Goal: Task Accomplishment & Management: Complete application form

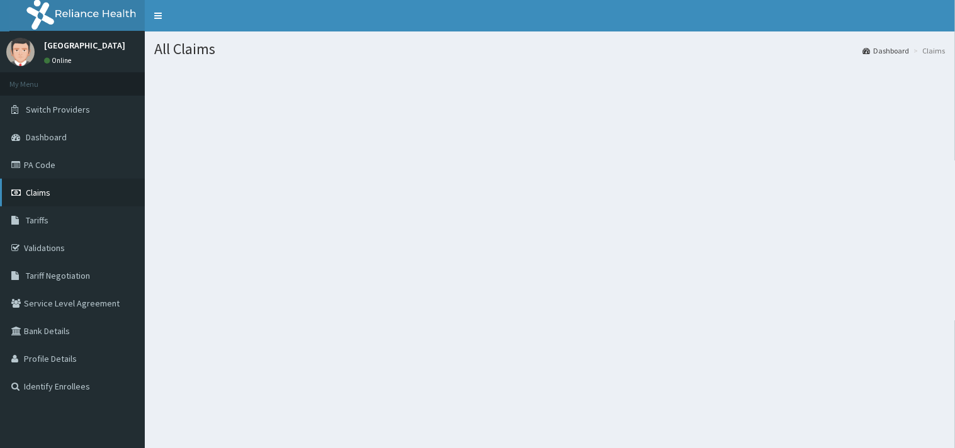
click at [52, 180] on link "Claims" at bounding box center [72, 193] width 145 height 28
click at [45, 183] on link "Claims" at bounding box center [72, 193] width 145 height 28
click at [47, 191] on span "Claims" at bounding box center [38, 192] width 25 height 11
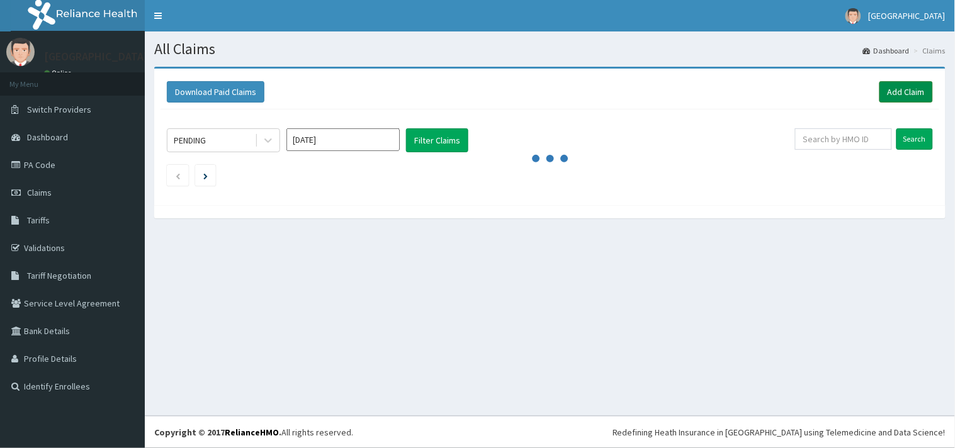
click at [894, 91] on link "Add Claim" at bounding box center [906, 91] width 54 height 21
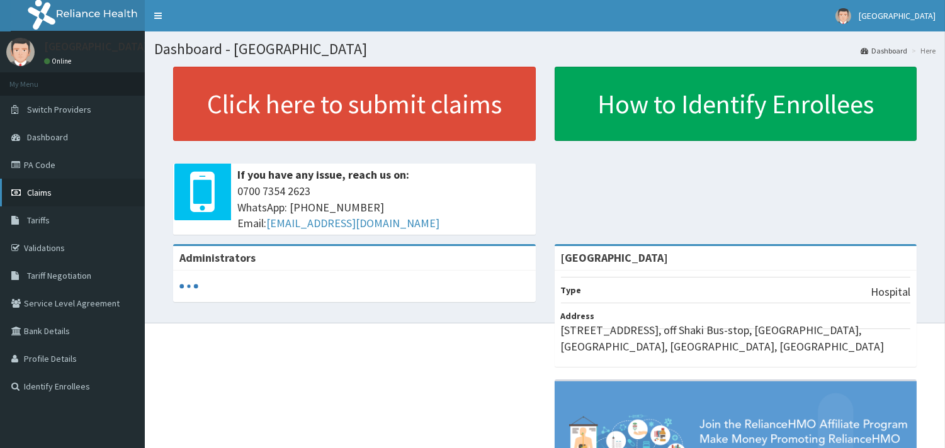
click at [35, 198] on link "Claims" at bounding box center [72, 193] width 145 height 28
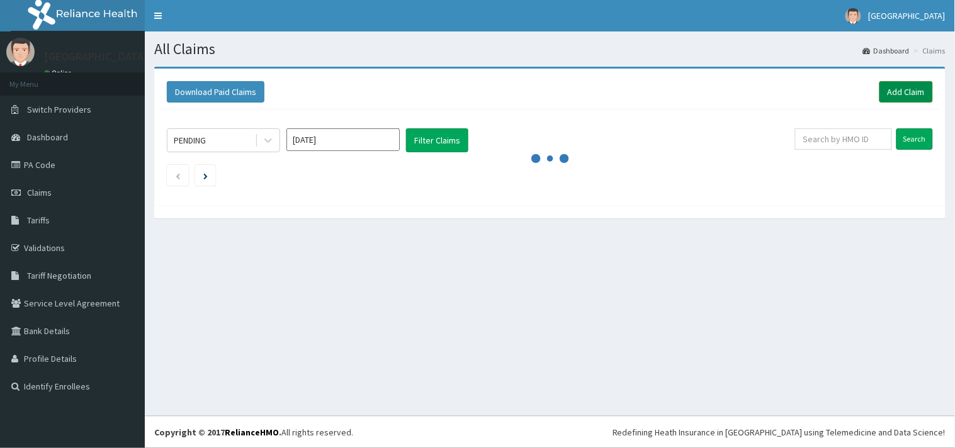
click at [903, 89] on link "Add Claim" at bounding box center [906, 91] width 54 height 21
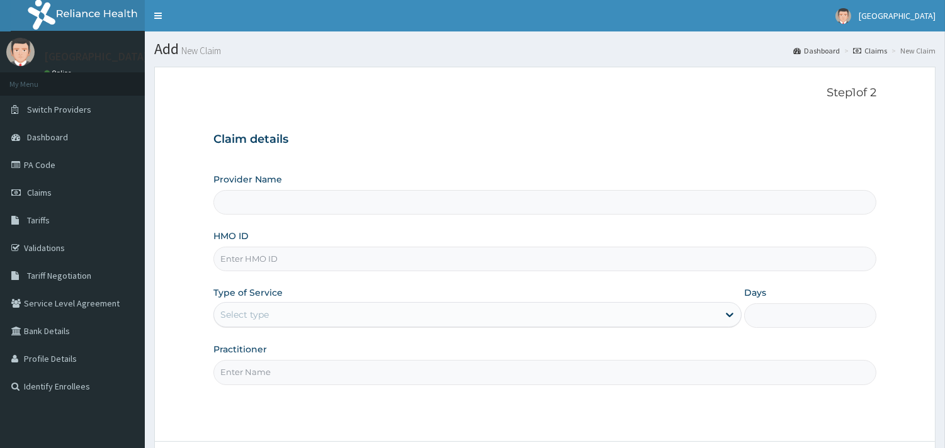
type input "[GEOGRAPHIC_DATA]"
click at [320, 263] on input "HMO ID" at bounding box center [544, 259] width 663 height 25
paste input "CHL/10148/C"
type input "CHL/10148/C"
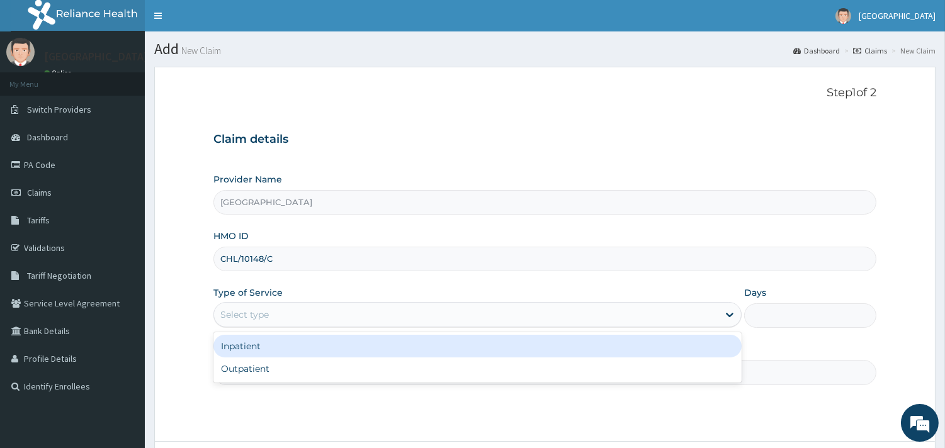
click at [254, 310] on div "Select type" at bounding box center [244, 314] width 48 height 13
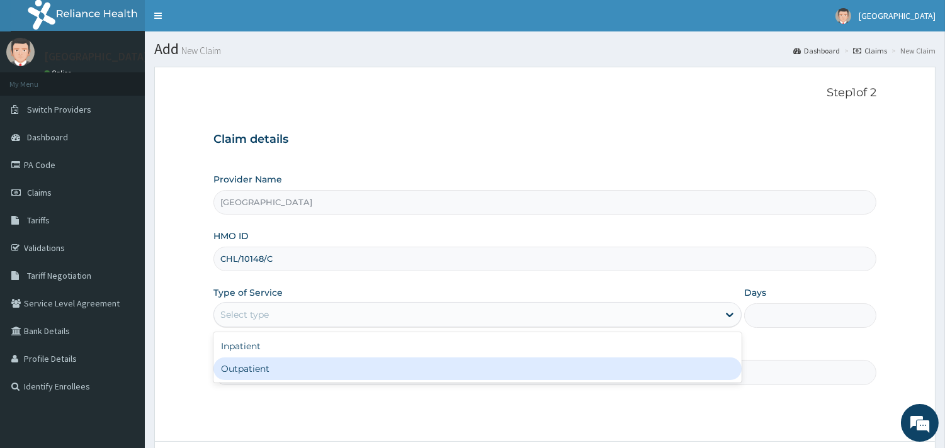
click at [256, 372] on div "Outpatient" at bounding box center [477, 369] width 528 height 23
type input "1"
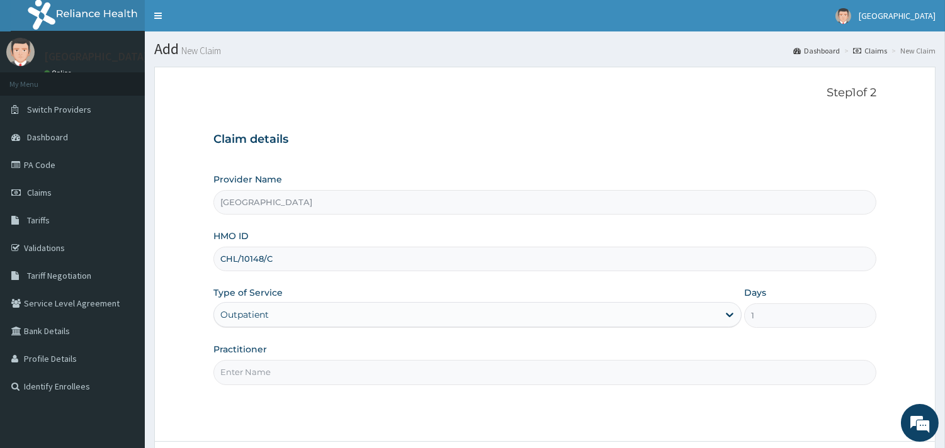
click at [252, 371] on input "Practitioner" at bounding box center [544, 372] width 663 height 25
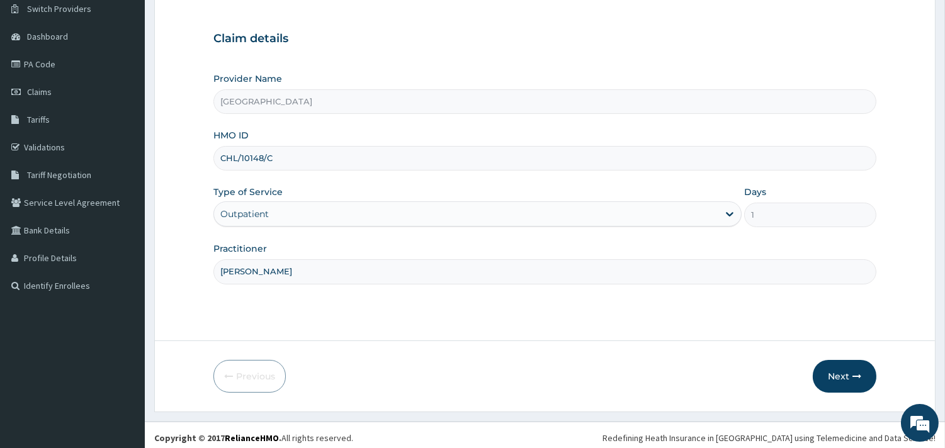
scroll to position [103, 0]
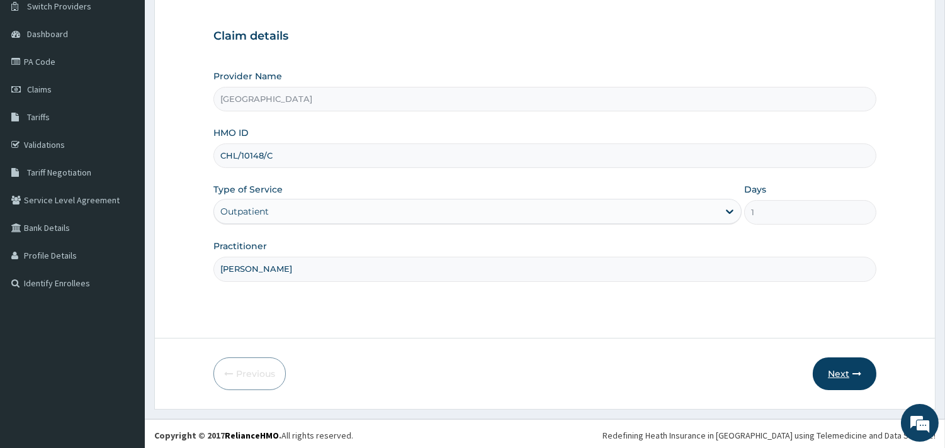
type input "[PERSON_NAME]"
click at [844, 376] on button "Next" at bounding box center [845, 374] width 64 height 33
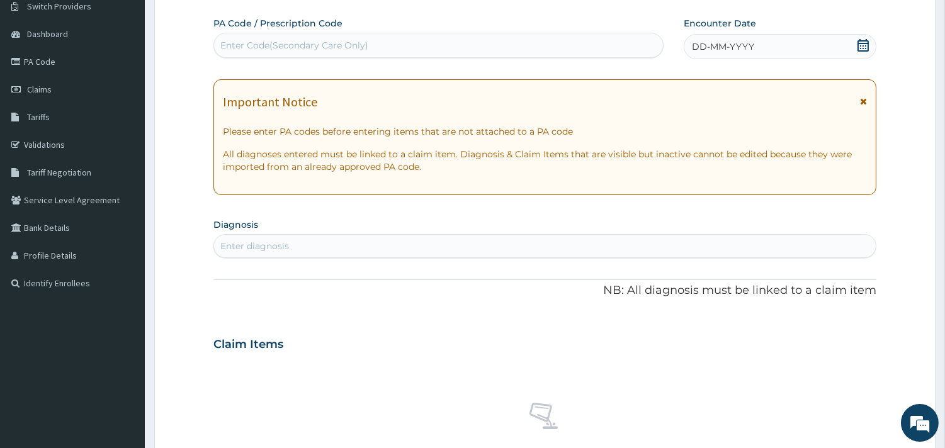
click at [861, 45] on icon at bounding box center [863, 45] width 13 height 13
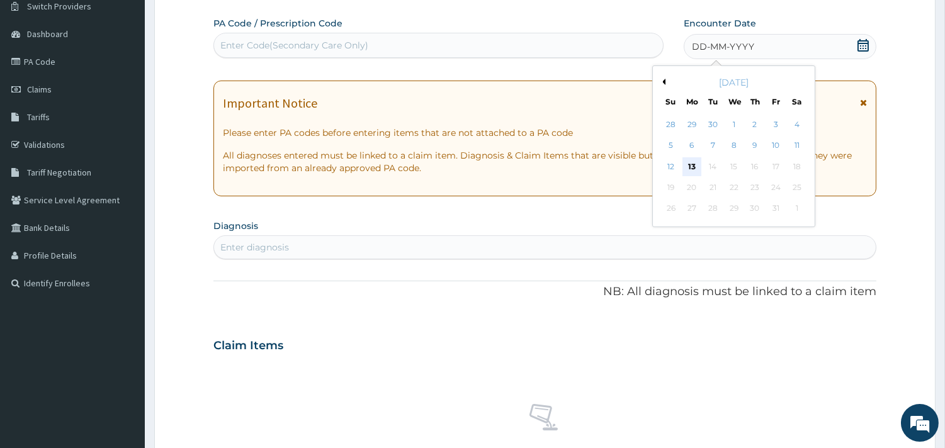
click at [695, 158] on div "13" at bounding box center [691, 166] width 19 height 19
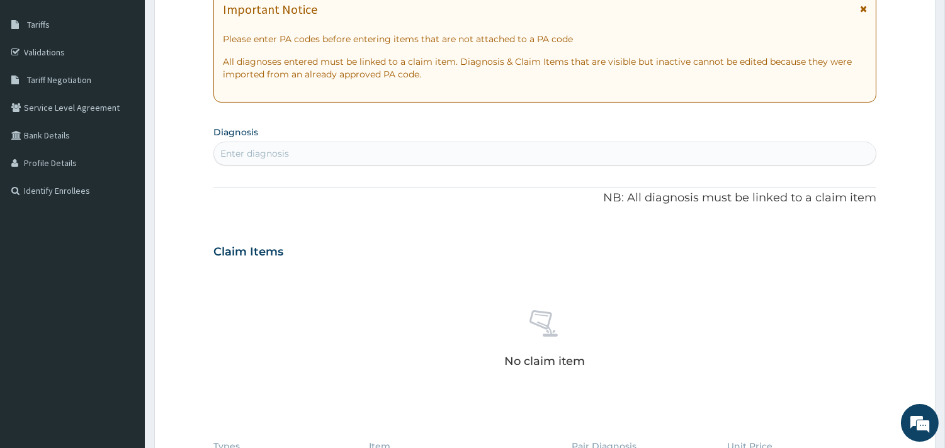
scroll to position [254, 0]
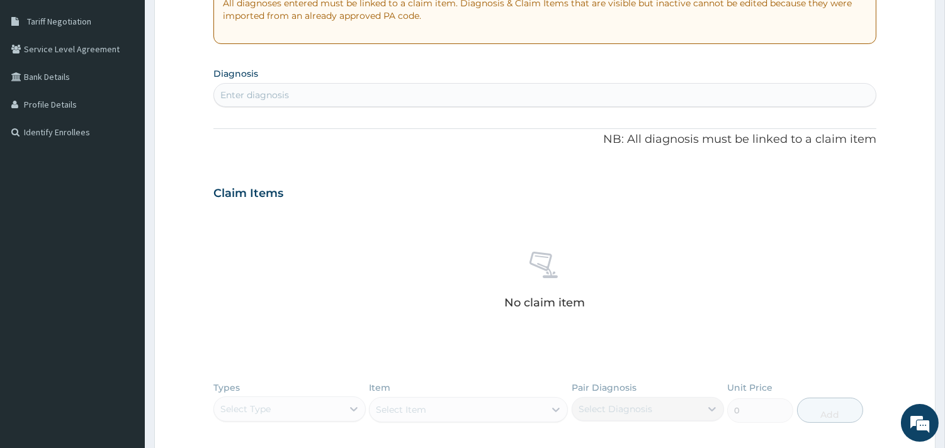
click at [431, 104] on div "Enter diagnosis" at bounding box center [545, 95] width 662 height 20
type input "p"
type input "[MEDICAL_DATA]"
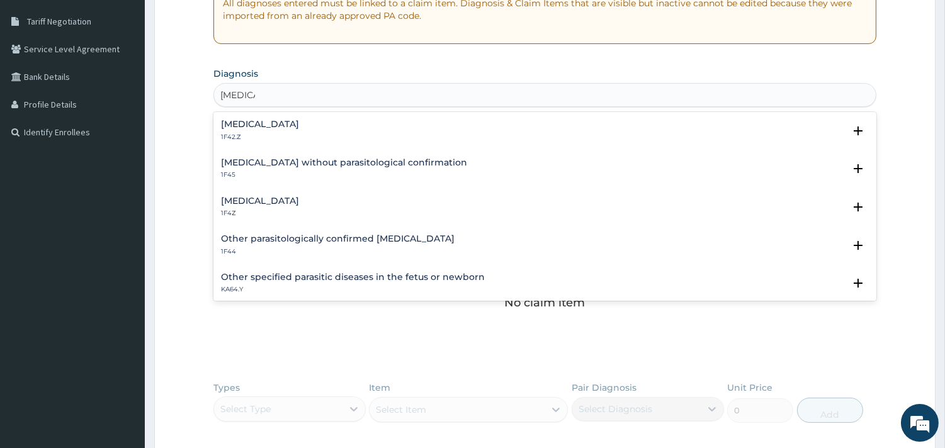
click at [261, 205] on div "[MEDICAL_DATA] 1F4Z" at bounding box center [260, 207] width 78 height 22
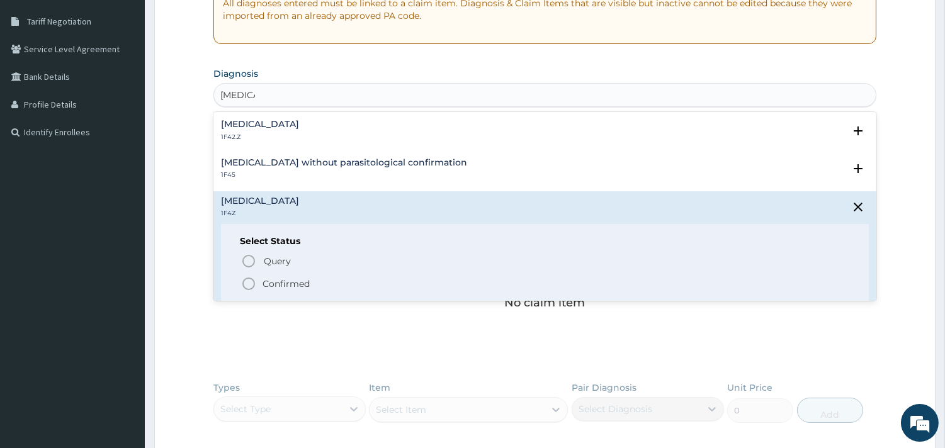
click at [254, 285] on circle "status option filled" at bounding box center [248, 283] width 11 height 11
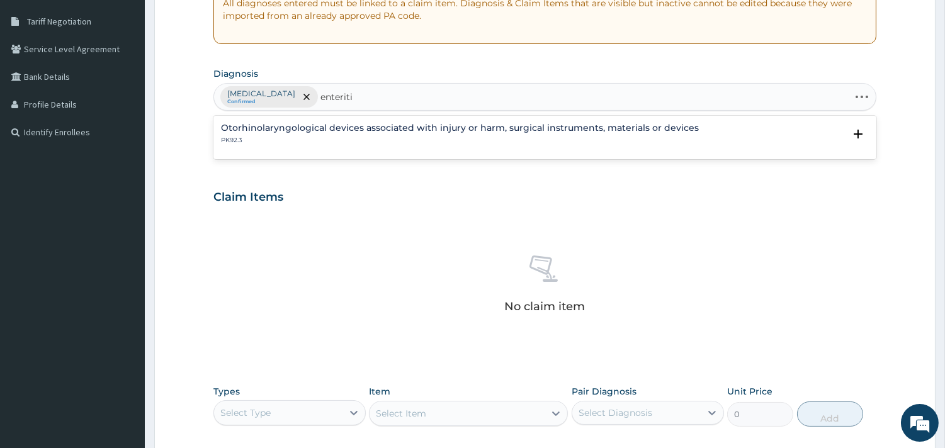
type input "[MEDICAL_DATA]"
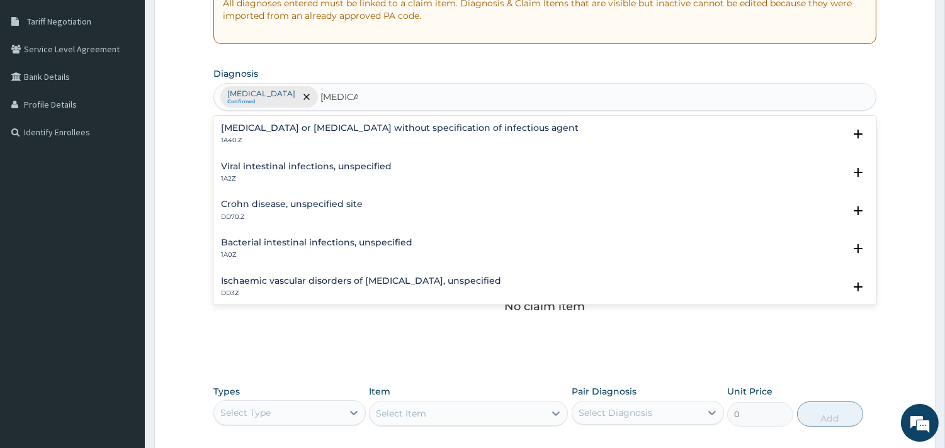
click at [437, 120] on div "[MEDICAL_DATA] or [MEDICAL_DATA] without specification of infectious agent 1A40…" at bounding box center [544, 137] width 663 height 38
click at [386, 128] on h4 "[MEDICAL_DATA] or [MEDICAL_DATA] without specification of infectious agent" at bounding box center [400, 127] width 358 height 9
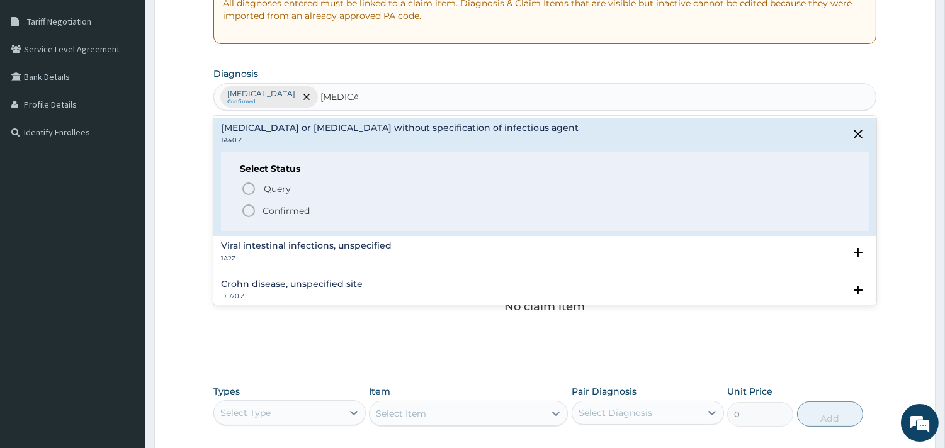
click at [246, 212] on icon "status option filled" at bounding box center [248, 210] width 15 height 15
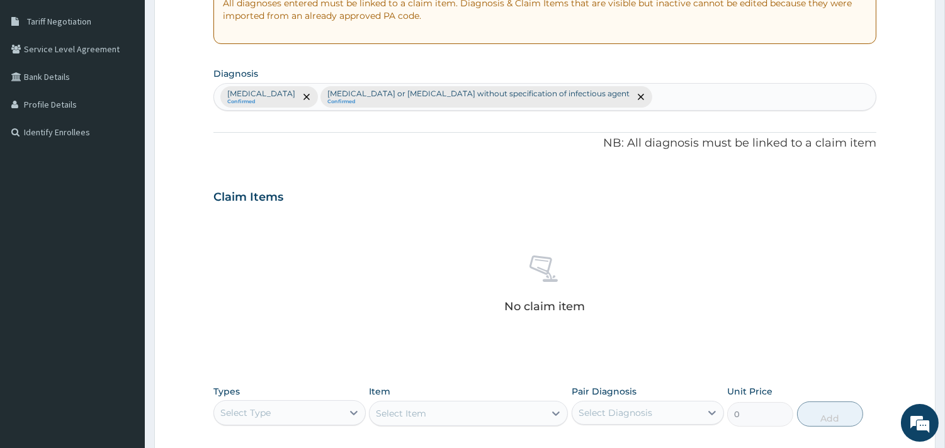
scroll to position [460, 0]
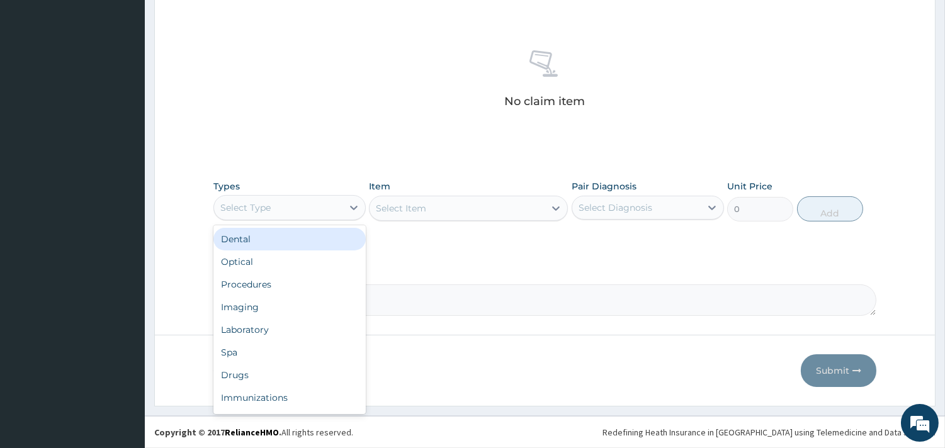
click at [296, 206] on div "Select Type" at bounding box center [278, 208] width 128 height 20
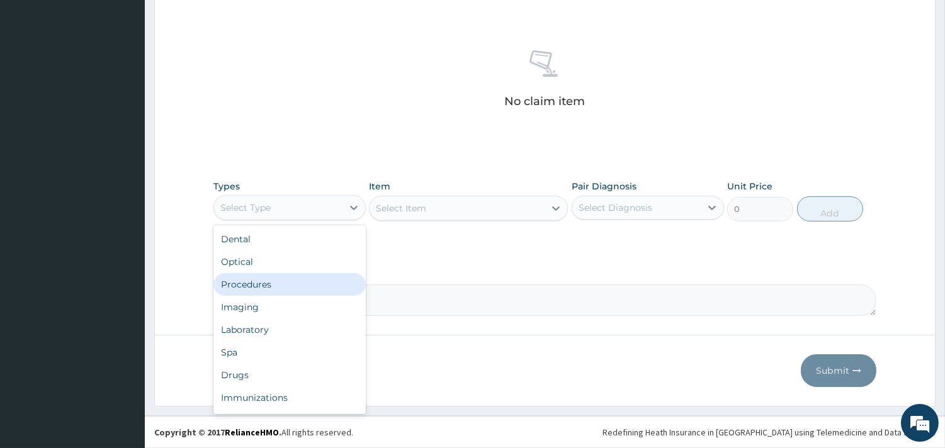
click at [300, 288] on div "Procedures" at bounding box center [289, 284] width 152 height 23
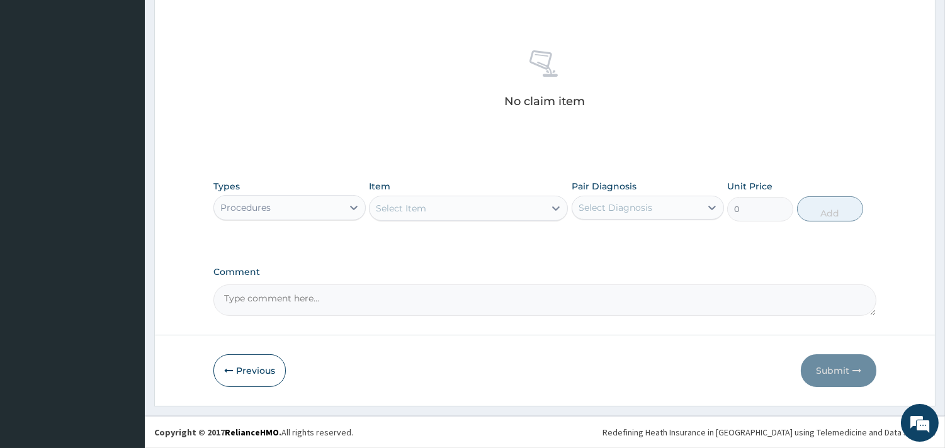
click at [441, 209] on div "Select Item" at bounding box center [457, 208] width 175 height 20
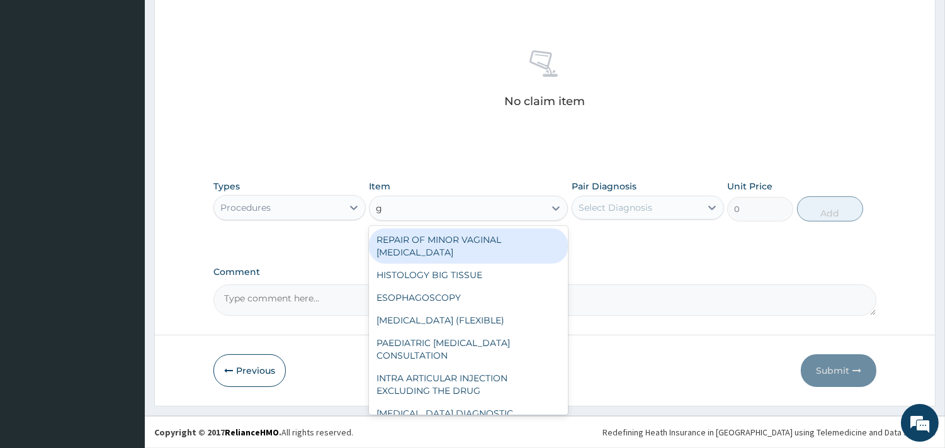
type input "gp"
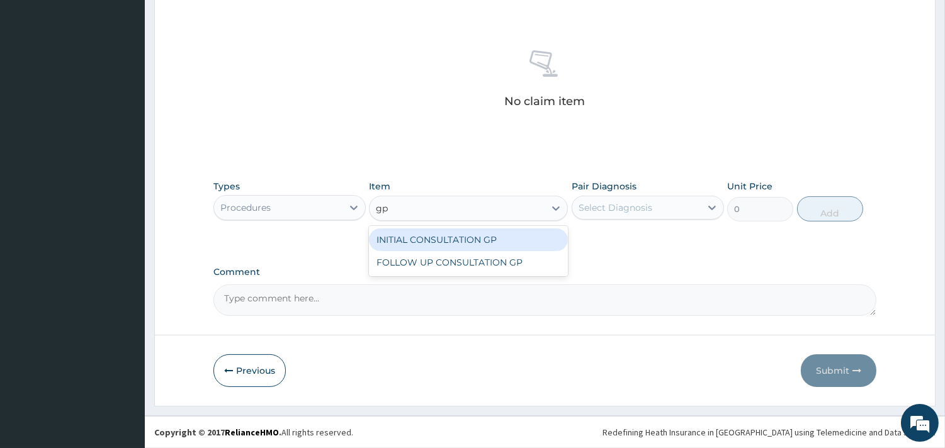
click at [464, 239] on div "INITIAL CONSULTATION GP" at bounding box center [468, 240] width 199 height 23
type input "3500"
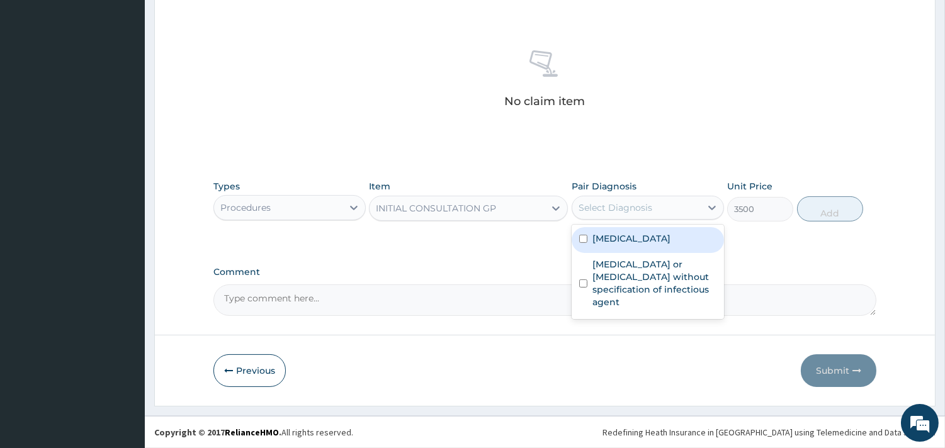
click at [582, 212] on div "Select Diagnosis" at bounding box center [616, 207] width 74 height 13
click at [601, 244] on label "[MEDICAL_DATA]" at bounding box center [631, 238] width 78 height 13
checkbox input "true"
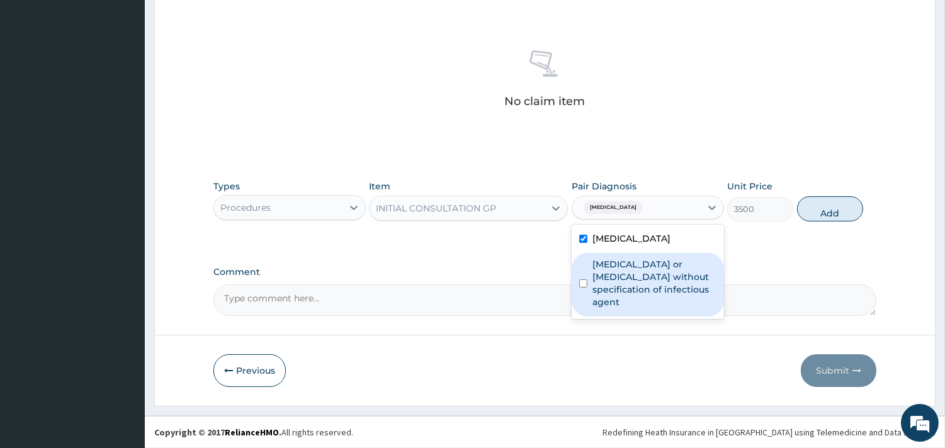
click at [613, 274] on label "[MEDICAL_DATA] or [MEDICAL_DATA] without specification of infectious agent" at bounding box center [654, 283] width 124 height 50
checkbox input "true"
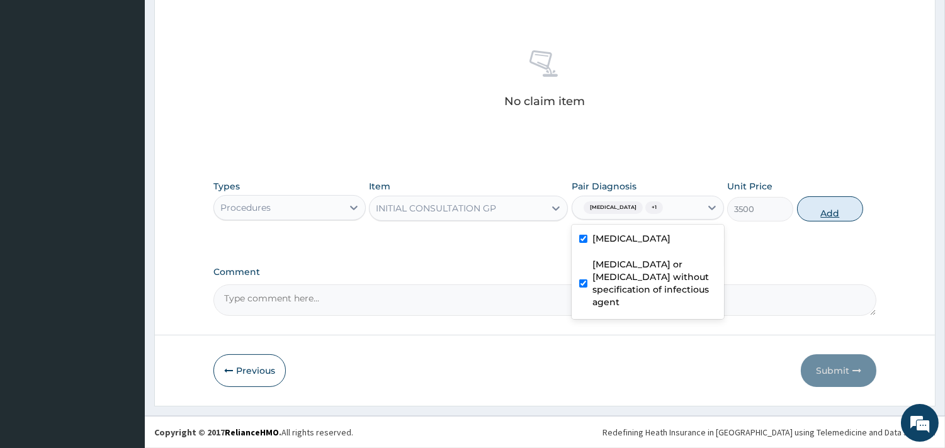
click at [819, 208] on button "Add" at bounding box center [830, 208] width 66 height 25
type input "0"
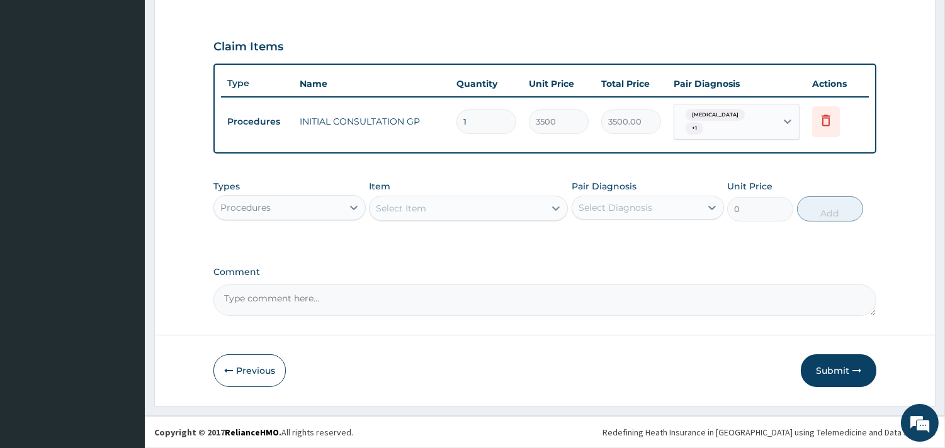
scroll to position [404, 0]
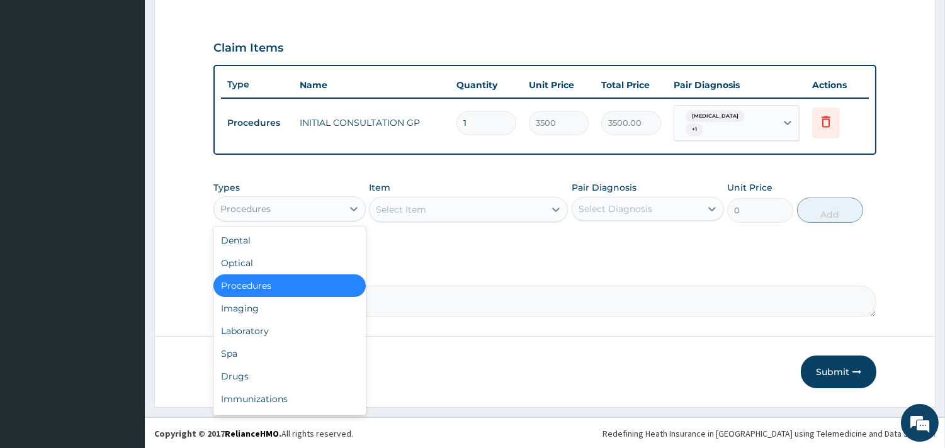
click at [334, 206] on div "Procedures" at bounding box center [278, 209] width 128 height 20
click at [247, 330] on div "Laboratory" at bounding box center [289, 331] width 152 height 23
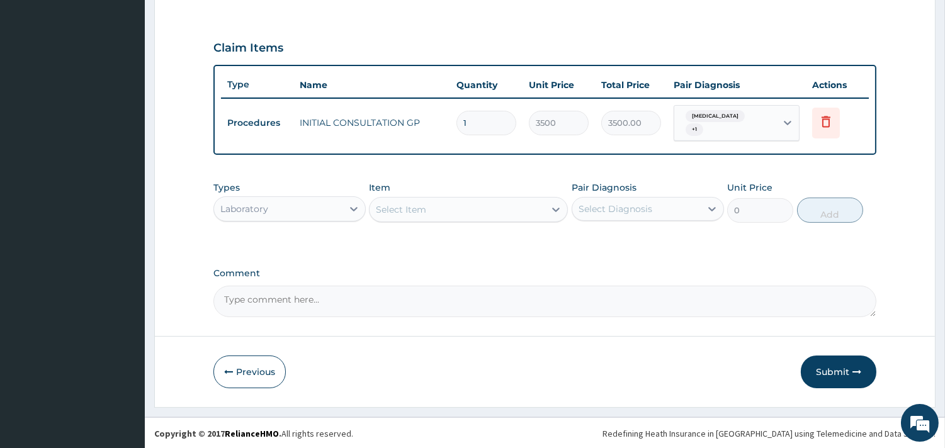
click at [470, 215] on div "Select Item" at bounding box center [457, 210] width 175 height 20
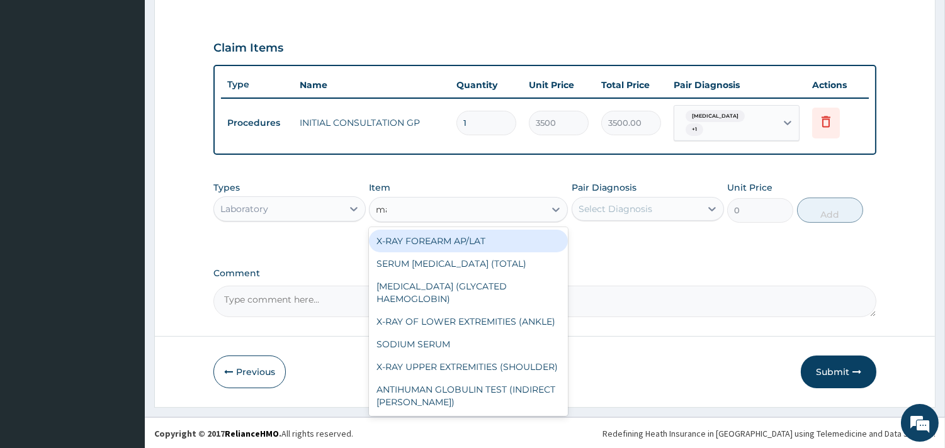
type input "mal"
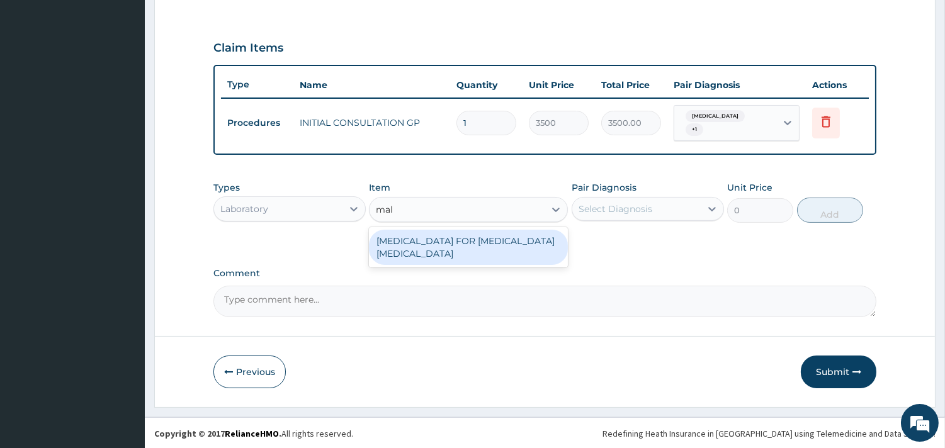
click at [489, 235] on div "[MEDICAL_DATA] FOR [MEDICAL_DATA] [MEDICAL_DATA]" at bounding box center [468, 247] width 199 height 35
type input "2200"
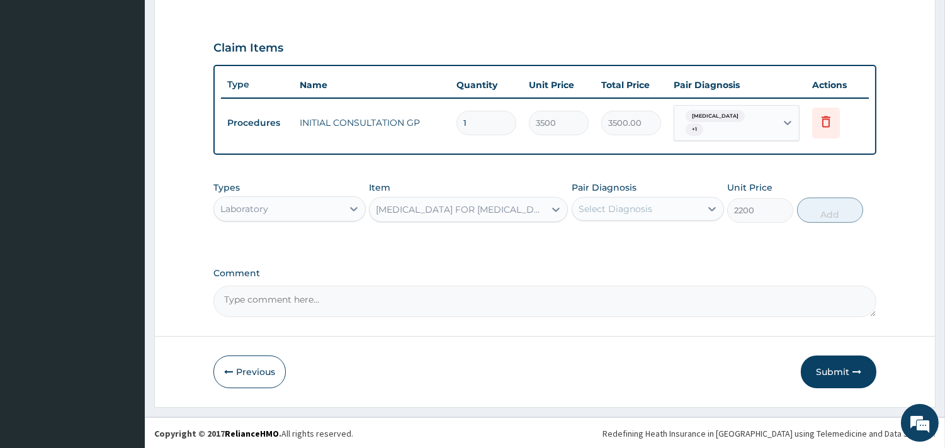
click at [619, 211] on div "Select Diagnosis" at bounding box center [616, 209] width 74 height 13
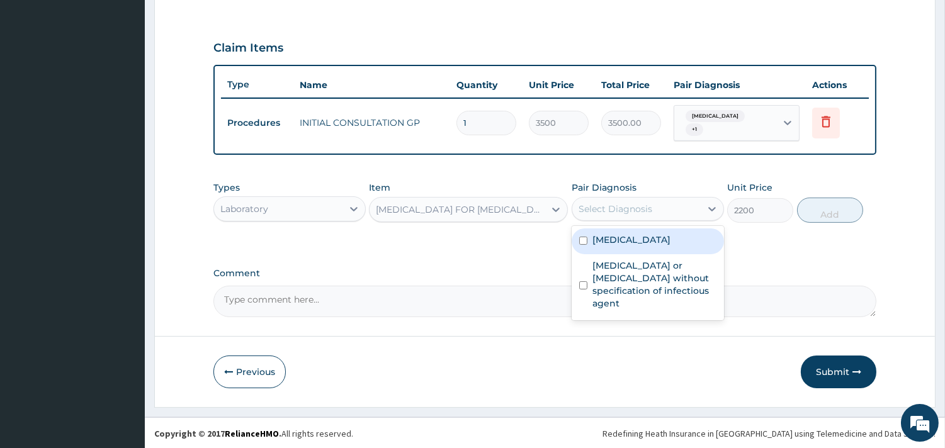
click at [619, 234] on label "[MEDICAL_DATA]" at bounding box center [631, 240] width 78 height 13
checkbox input "true"
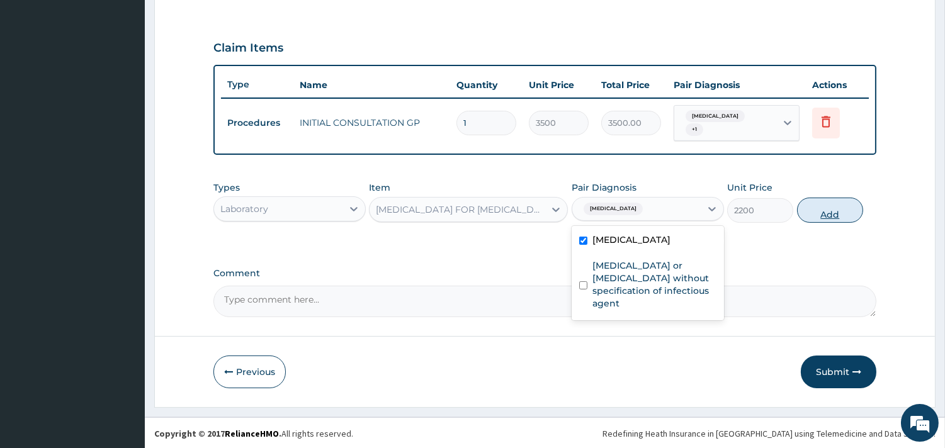
click at [814, 213] on button "Add" at bounding box center [830, 210] width 66 height 25
type input "0"
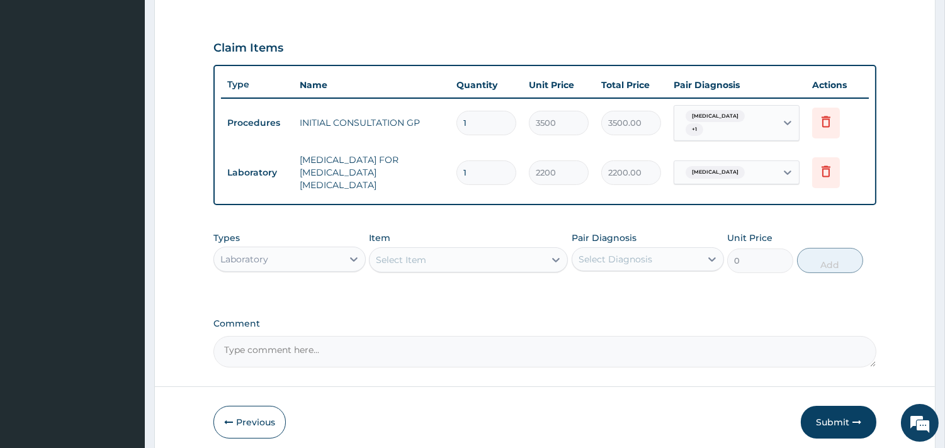
click at [433, 256] on div "Select Item" at bounding box center [457, 260] width 175 height 20
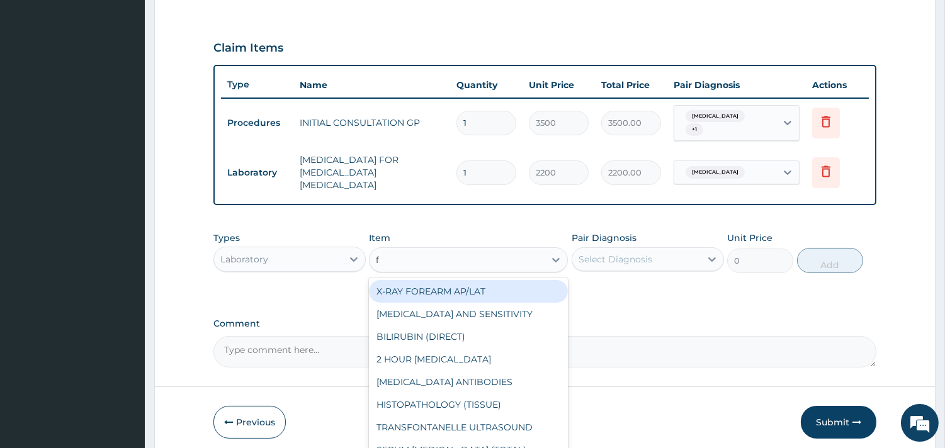
type input "fu"
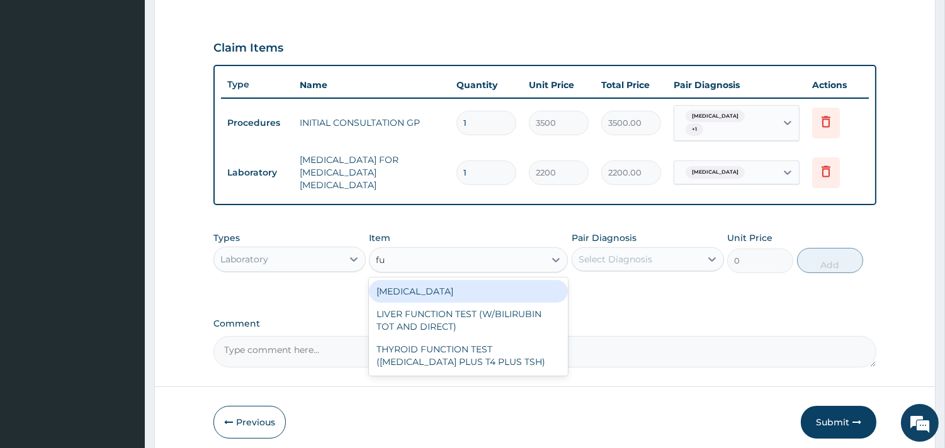
click at [448, 282] on div "[MEDICAL_DATA]" at bounding box center [468, 291] width 199 height 23
type input "3800"
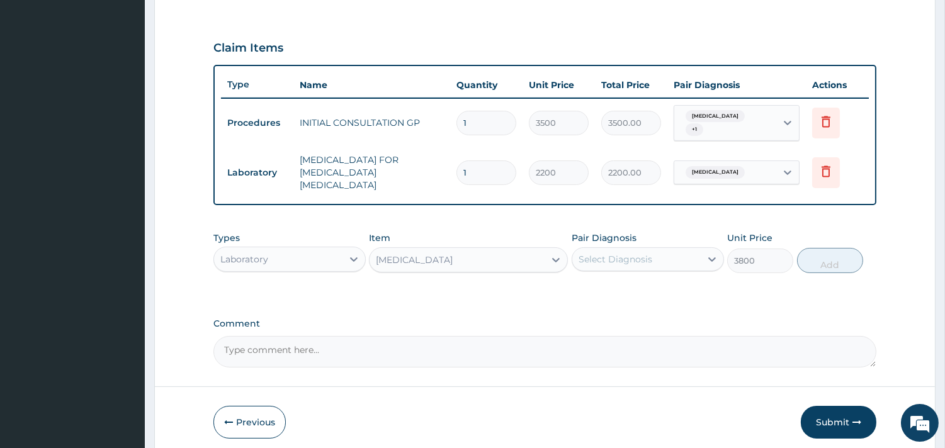
click at [598, 253] on div "Select Diagnosis" at bounding box center [616, 259] width 74 height 13
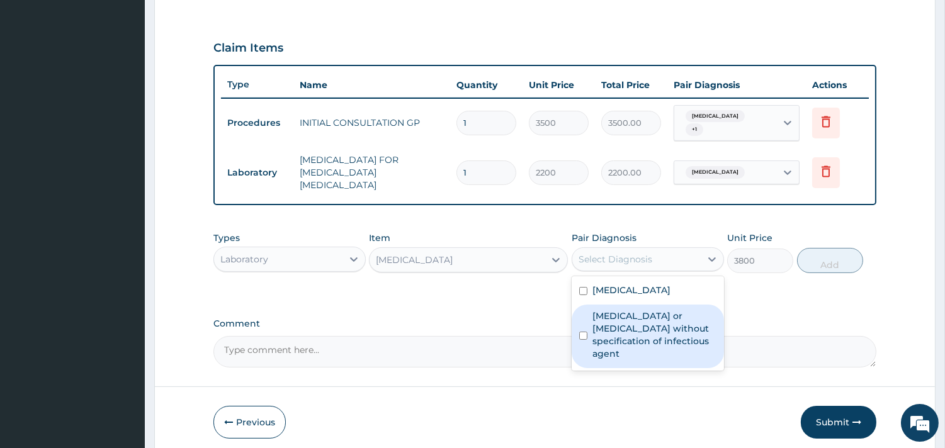
click at [606, 318] on label "[MEDICAL_DATA] or [MEDICAL_DATA] without specification of infectious agent" at bounding box center [654, 335] width 124 height 50
checkbox input "true"
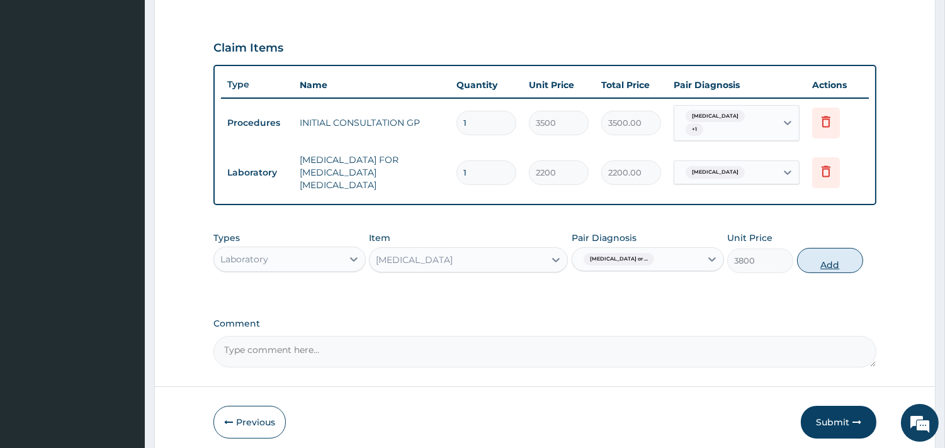
click at [823, 261] on button "Add" at bounding box center [830, 260] width 66 height 25
type input "0"
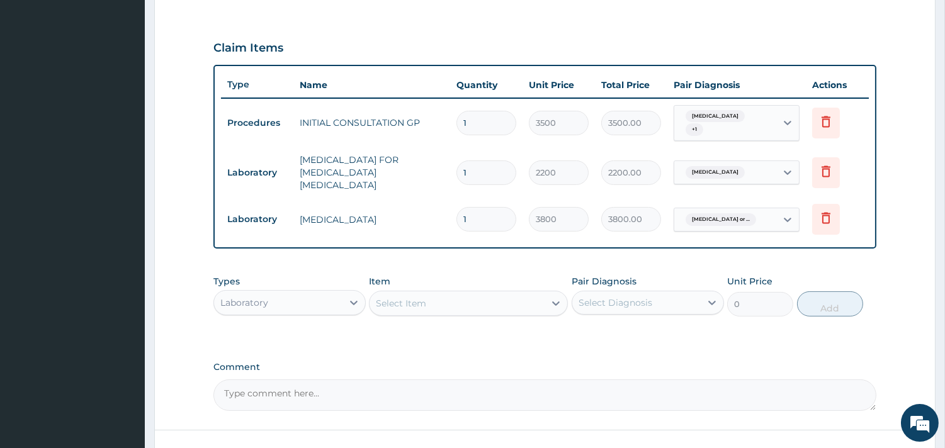
scroll to position [491, 0]
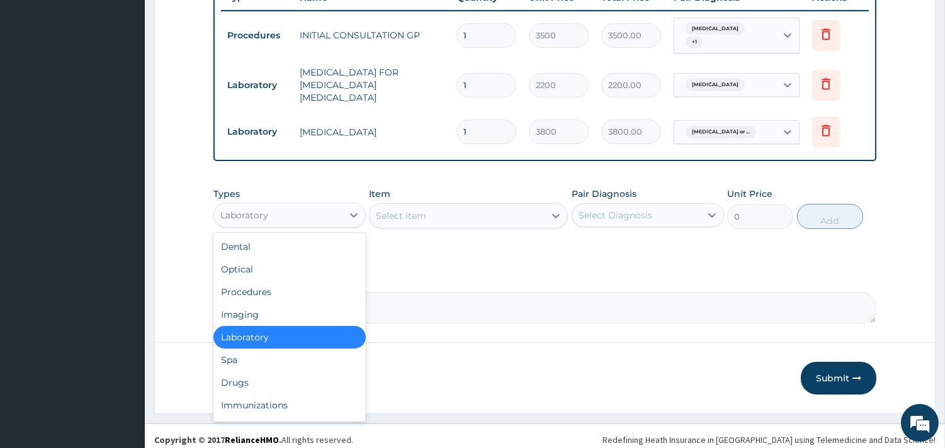
click at [285, 205] on div "Laboratory" at bounding box center [278, 215] width 128 height 20
click at [243, 372] on div "Drugs" at bounding box center [289, 382] width 152 height 23
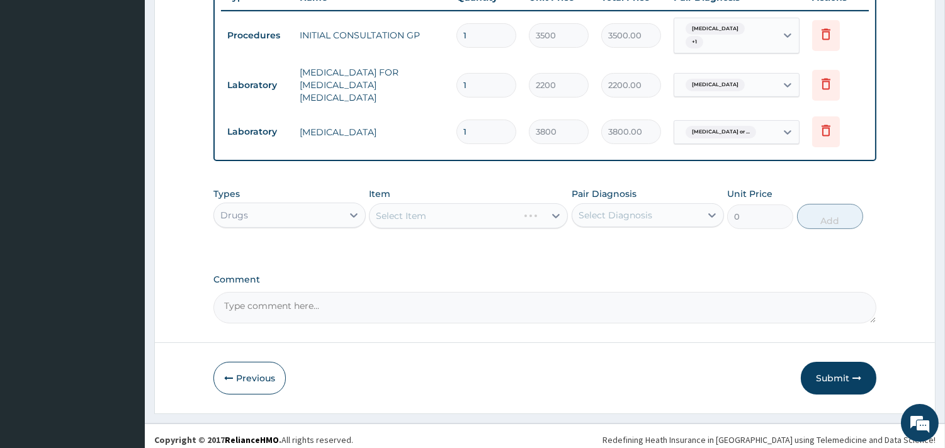
click at [429, 213] on div "Select Item" at bounding box center [468, 215] width 199 height 25
click at [445, 209] on div "Select Item" at bounding box center [468, 215] width 199 height 25
click at [445, 209] on div "Select Item" at bounding box center [457, 216] width 175 height 20
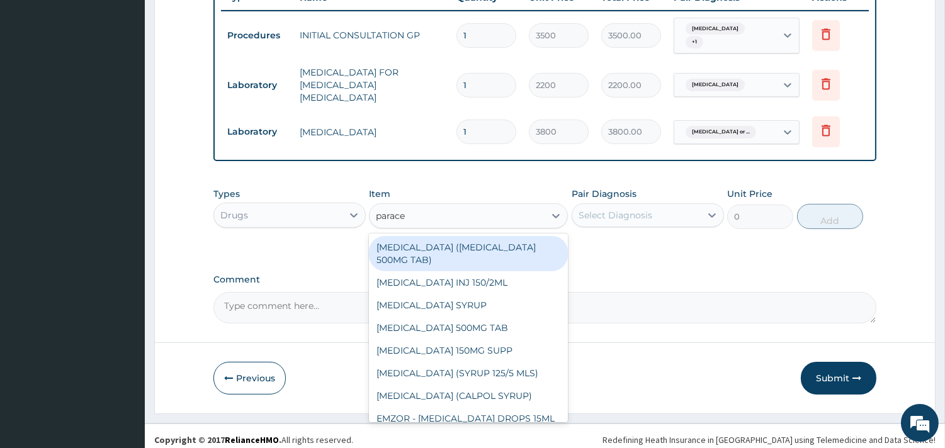
type input "paracet"
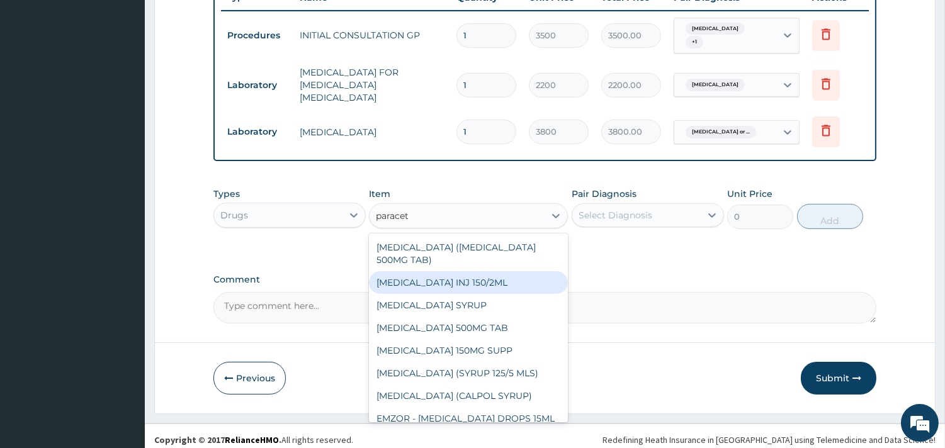
click at [458, 275] on div "[MEDICAL_DATA] INJ 150/2ML" at bounding box center [468, 282] width 199 height 23
type input "100"
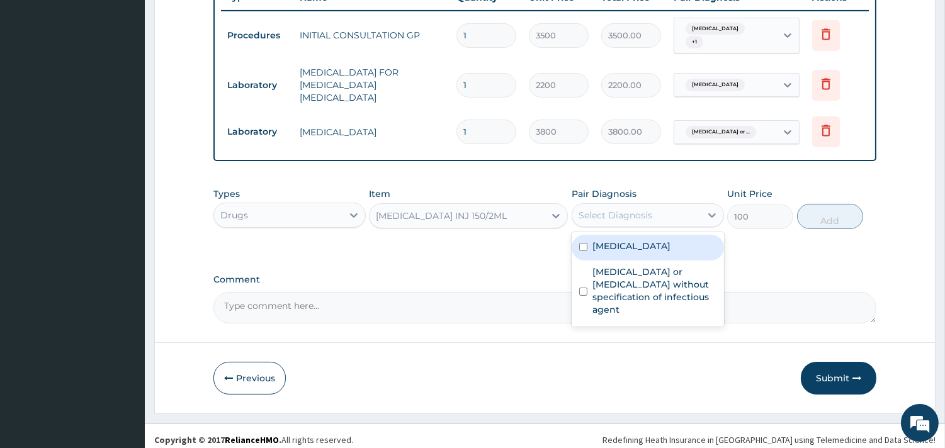
click at [655, 208] on div "Select Diagnosis" at bounding box center [636, 215] width 128 height 20
click at [587, 235] on div "[MEDICAL_DATA]" at bounding box center [648, 248] width 152 height 26
checkbox input "true"
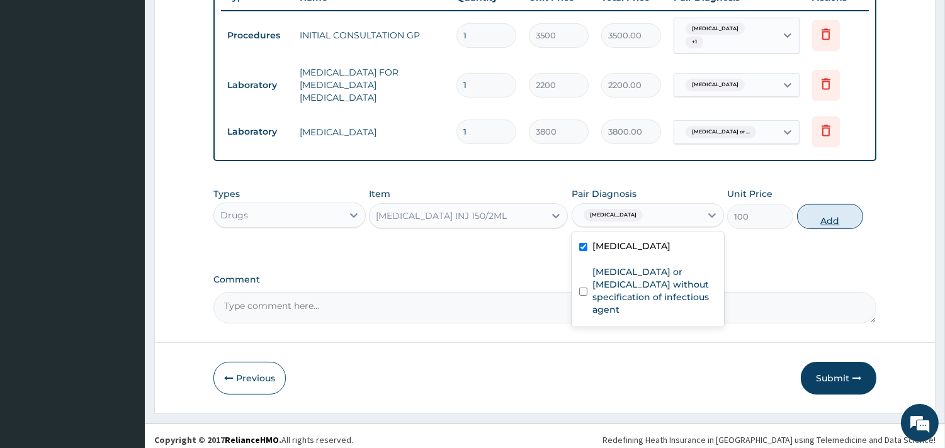
click at [813, 218] on button "Add" at bounding box center [830, 216] width 66 height 25
type input "0"
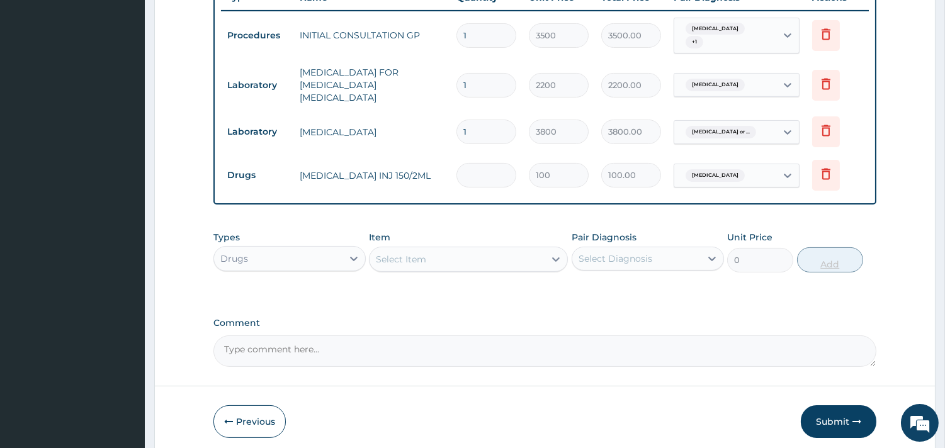
type input "0.00"
type input "3"
type input "300.00"
type input "3"
click at [398, 254] on div "Select Item" at bounding box center [401, 259] width 50 height 13
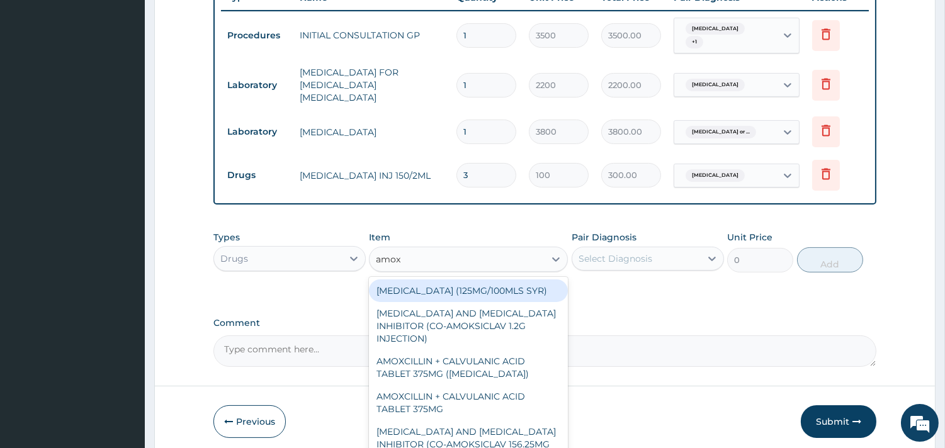
type input "amoxi"
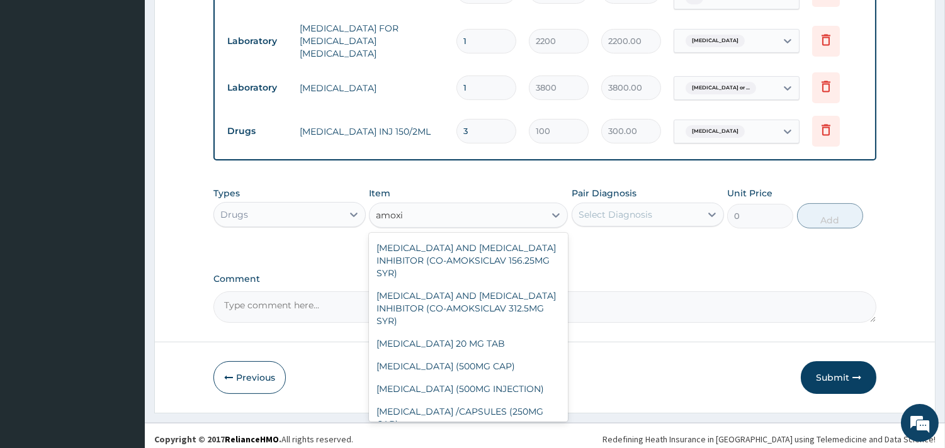
scroll to position [95, 0]
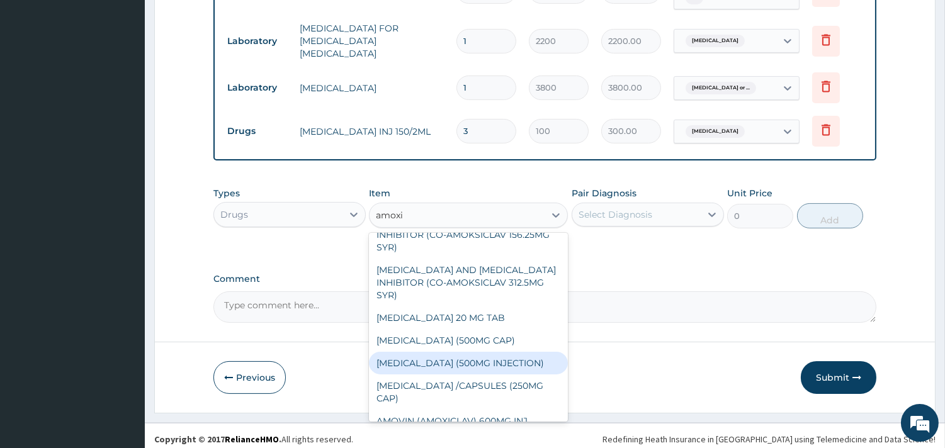
click at [472, 352] on div "[MEDICAL_DATA] (500MG INJECTION)" at bounding box center [468, 363] width 199 height 23
type input "300"
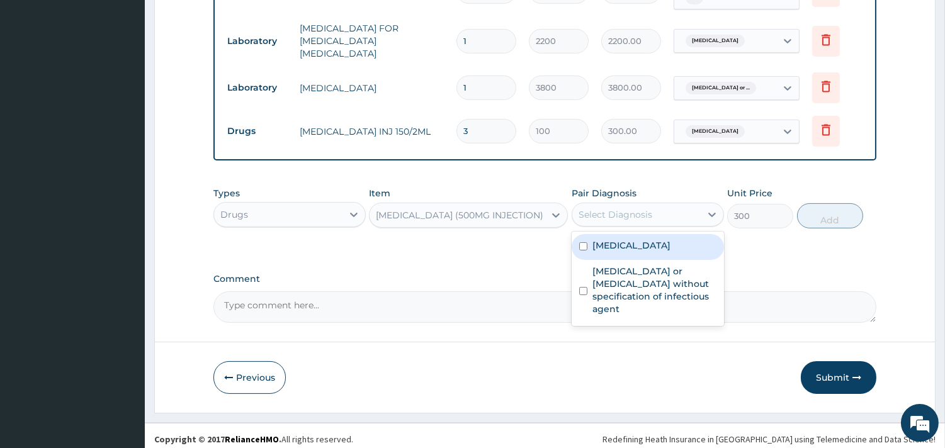
click at [665, 205] on div "Select Diagnosis" at bounding box center [636, 215] width 128 height 20
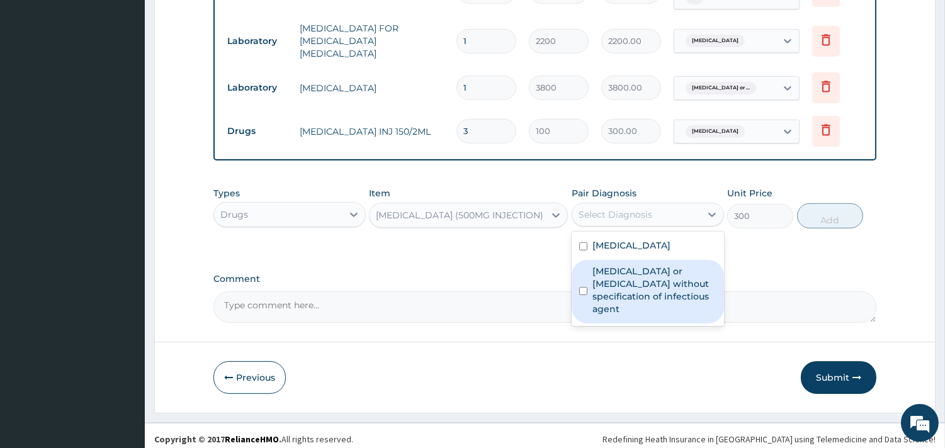
click at [632, 273] on label "[MEDICAL_DATA] or [MEDICAL_DATA] without specification of infectious agent" at bounding box center [654, 290] width 124 height 50
checkbox input "true"
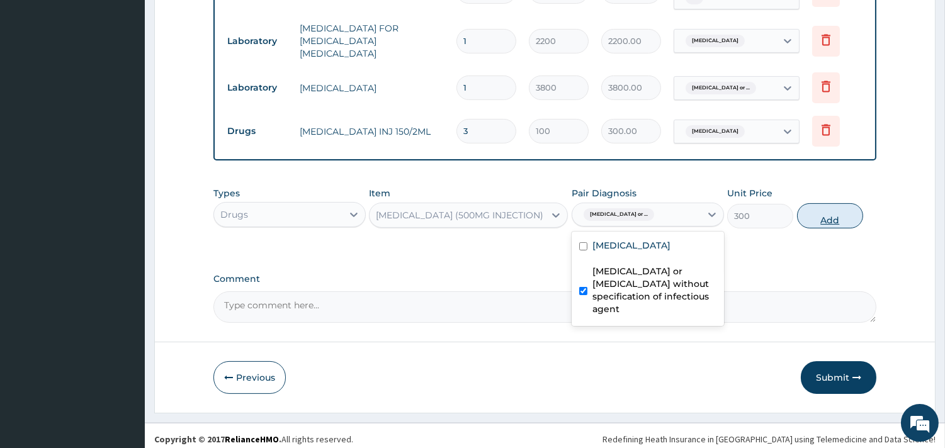
click at [841, 206] on button "Add" at bounding box center [830, 215] width 66 height 25
type input "0"
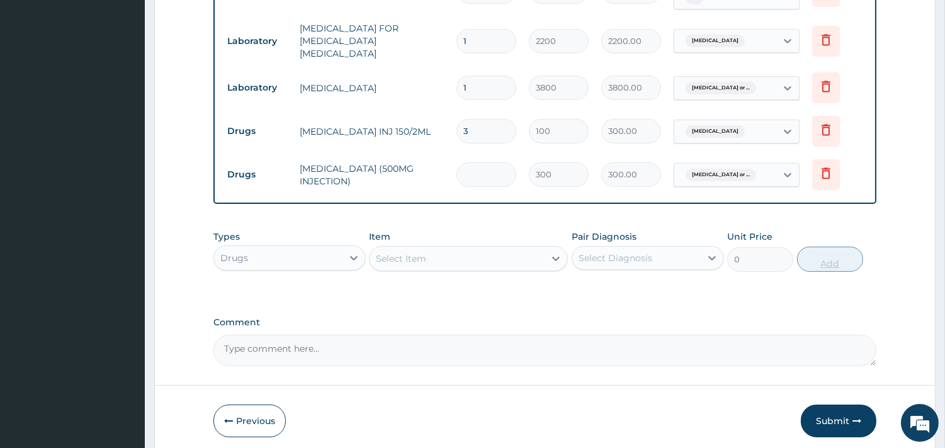
type input "0.00"
type input "3"
type input "900.00"
type input "3"
click at [409, 254] on div "Select Item" at bounding box center [401, 258] width 50 height 13
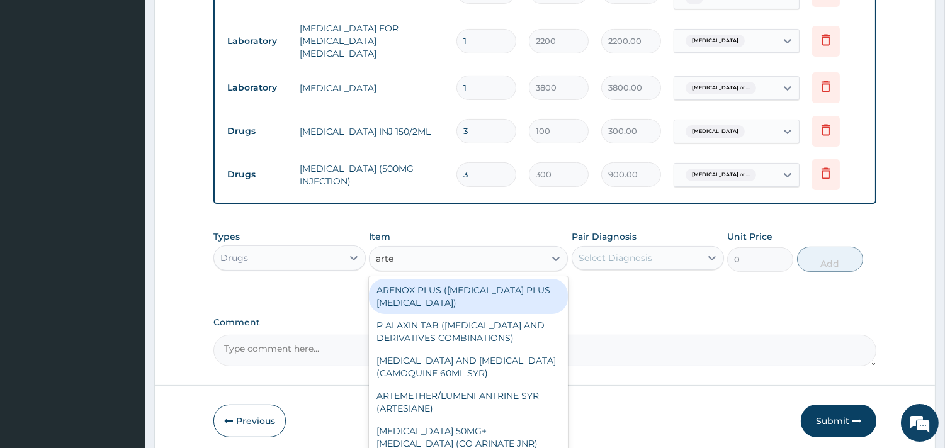
type input "artem"
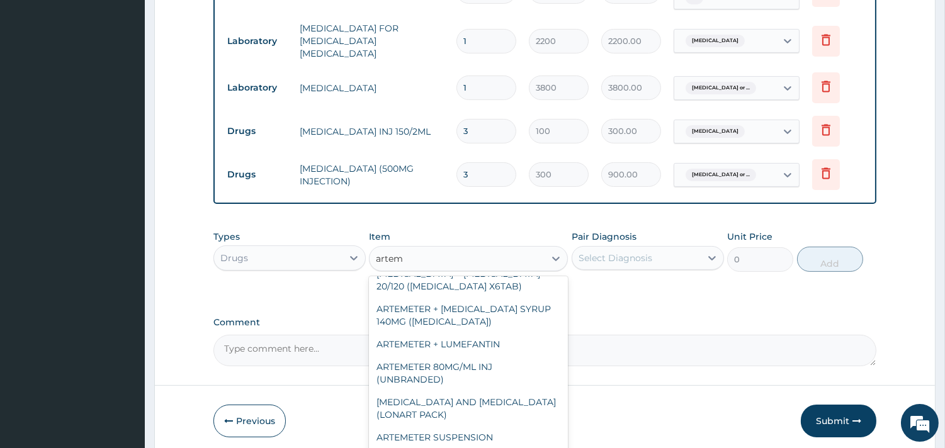
scroll to position [143, 0]
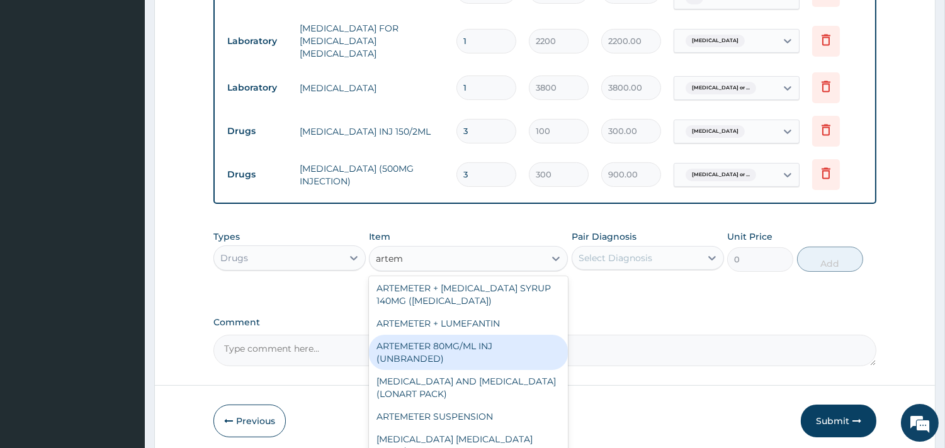
click at [506, 353] on div "ARTEMETER 80MG/ML INJ (UNBRANDED)" at bounding box center [468, 352] width 199 height 35
type input "350"
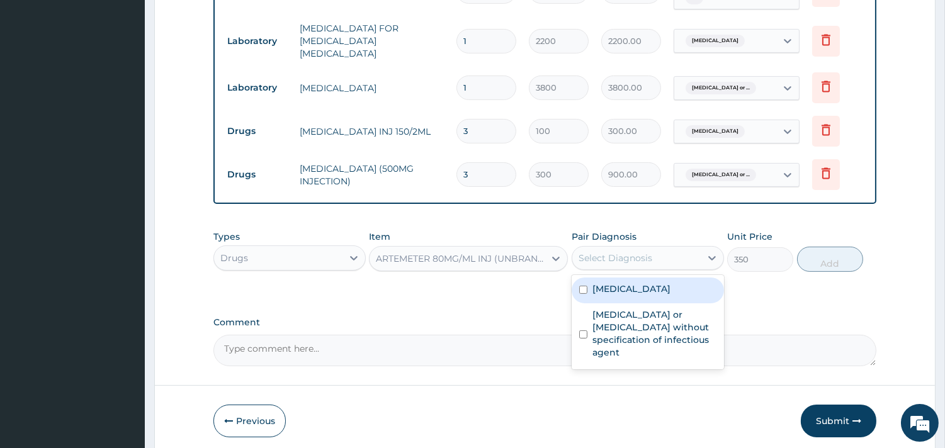
click at [628, 252] on div "Select Diagnosis" at bounding box center [616, 258] width 74 height 13
click at [623, 283] on label "[MEDICAL_DATA]" at bounding box center [631, 289] width 78 height 13
checkbox input "true"
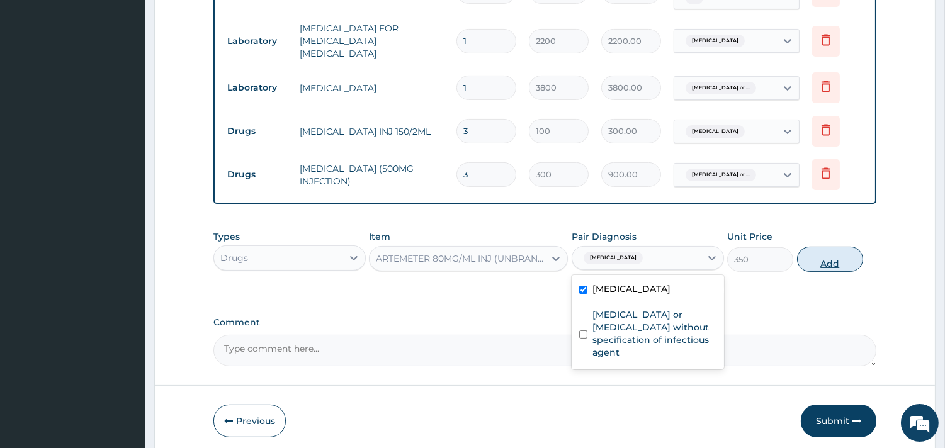
click at [832, 252] on button "Add" at bounding box center [830, 259] width 66 height 25
type input "0"
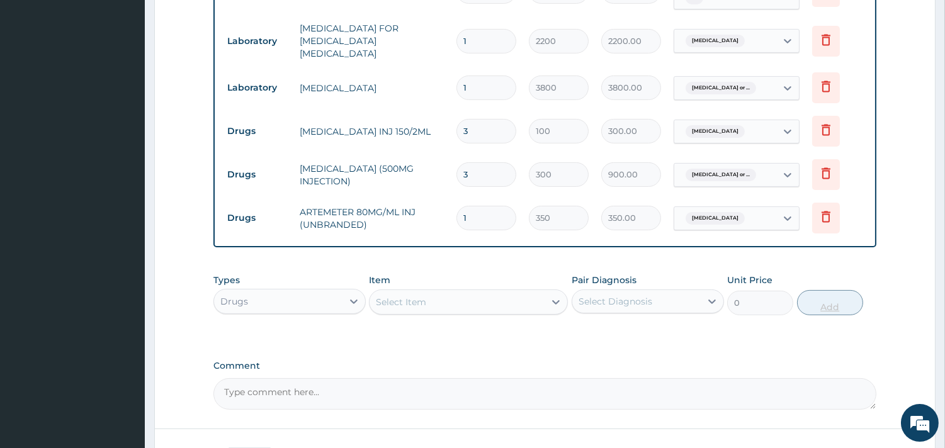
type input "0.00"
type input "3"
type input "1050.00"
type input "3"
click at [404, 305] on div "Select Item" at bounding box center [457, 302] width 175 height 20
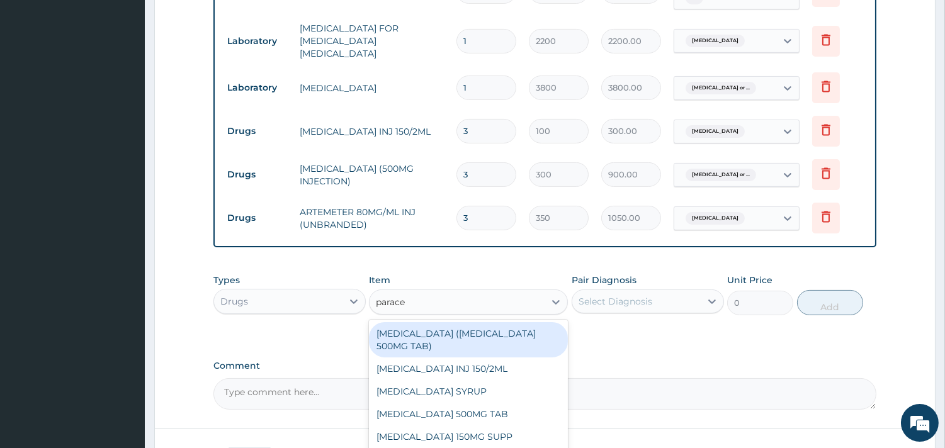
type input "paracet"
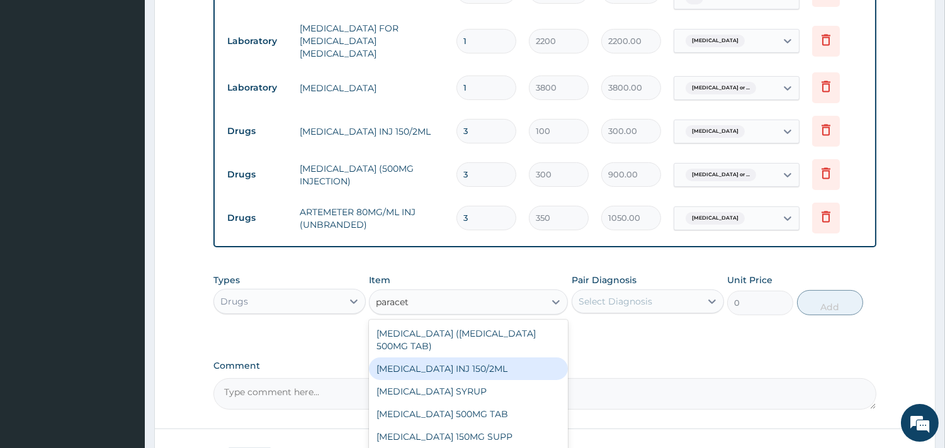
click at [455, 359] on div "[MEDICAL_DATA] INJ 150/2ML" at bounding box center [468, 369] width 199 height 23
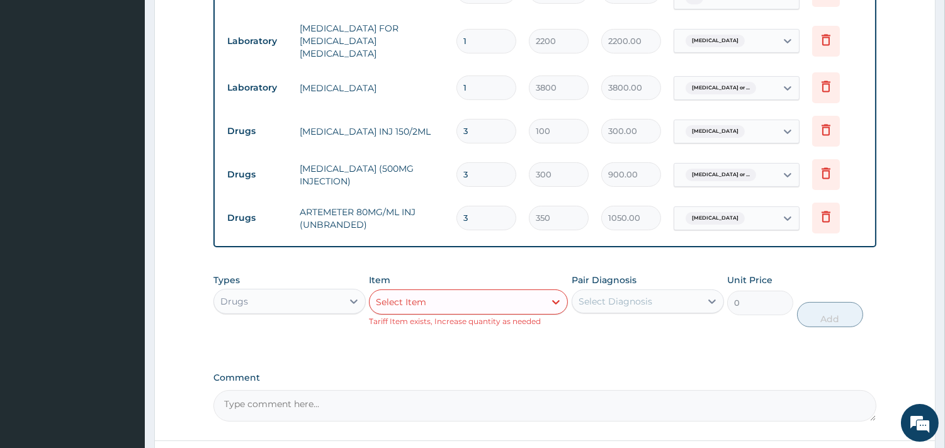
click at [492, 292] on div "Select Item" at bounding box center [457, 302] width 175 height 20
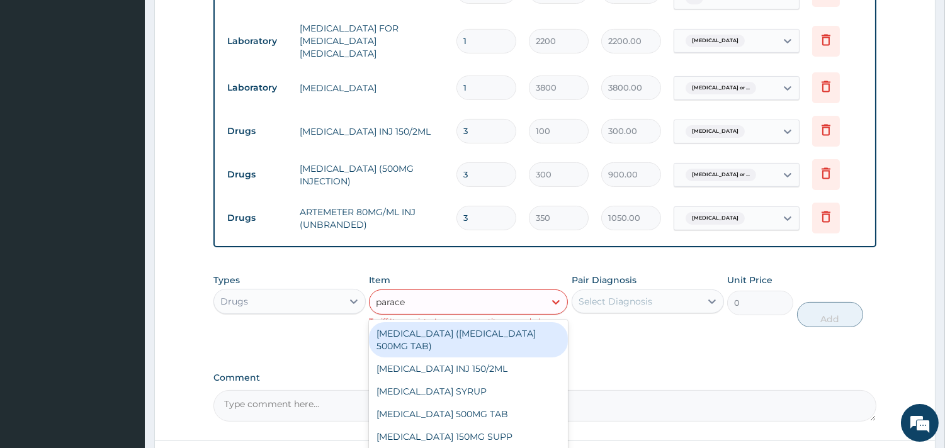
type input "paracet"
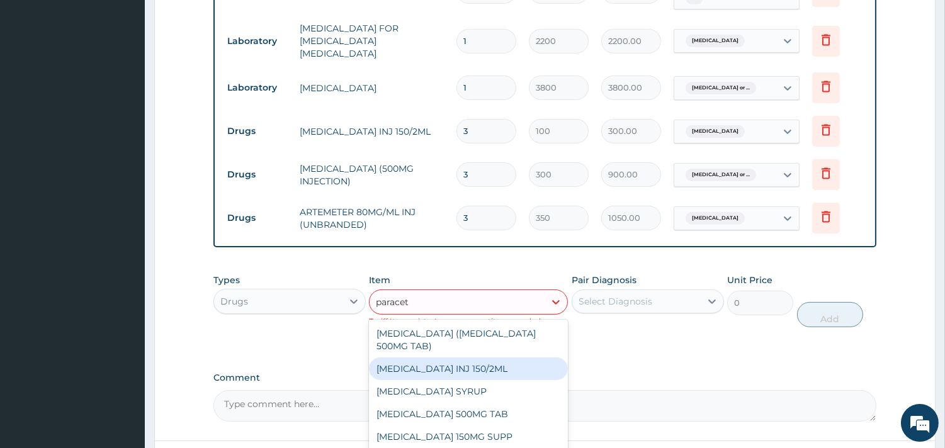
click at [458, 359] on div "[MEDICAL_DATA] INJ 150/2ML" at bounding box center [468, 369] width 199 height 23
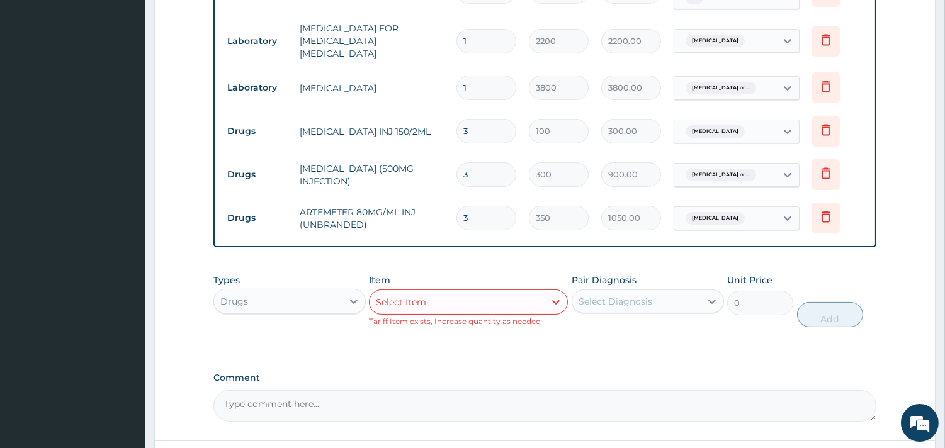
click at [397, 296] on div "Select Item" at bounding box center [401, 302] width 50 height 13
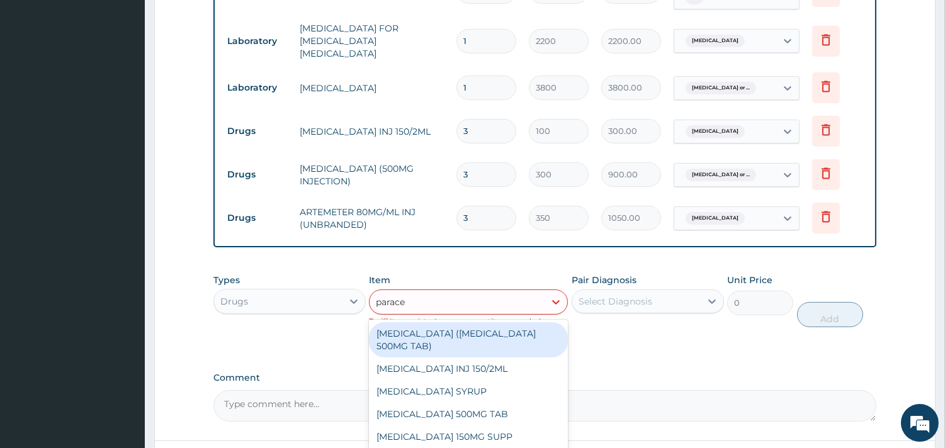
type input "paracet"
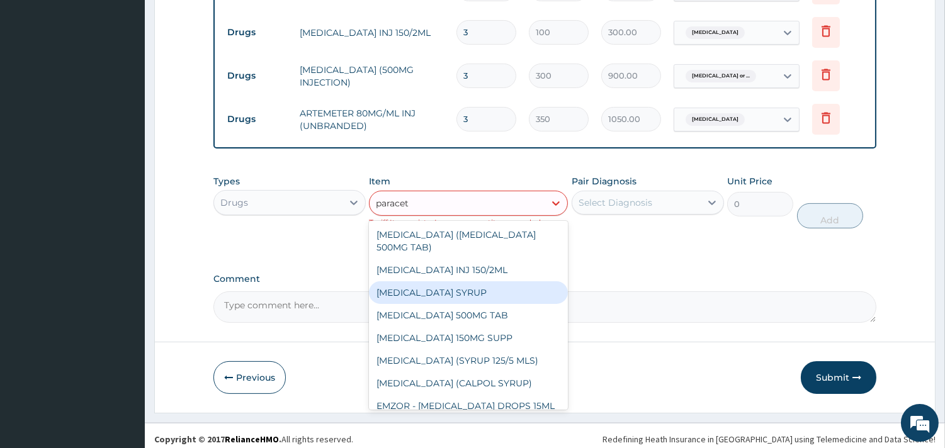
scroll to position [9, 0]
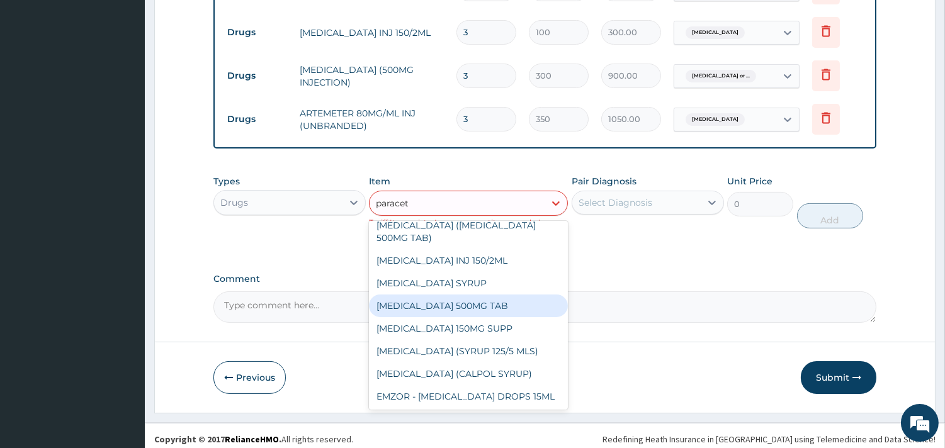
click at [494, 297] on div "[MEDICAL_DATA] 500MG TAB" at bounding box center [468, 306] width 199 height 23
type input "35"
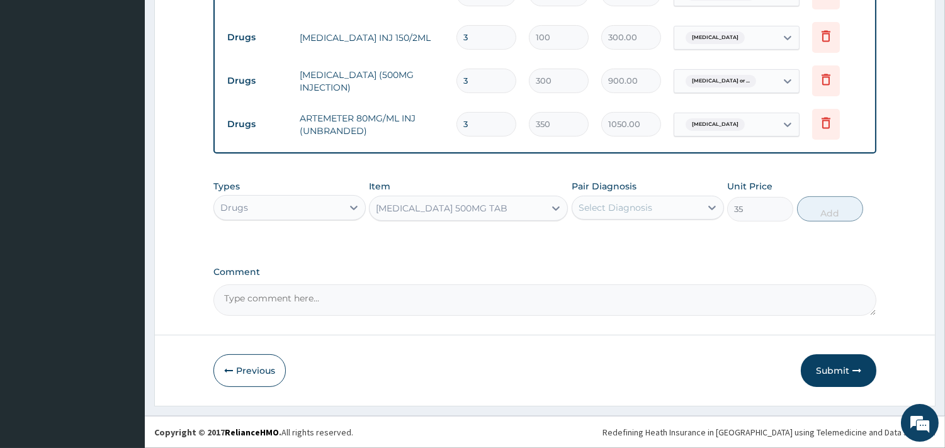
scroll to position [622, 0]
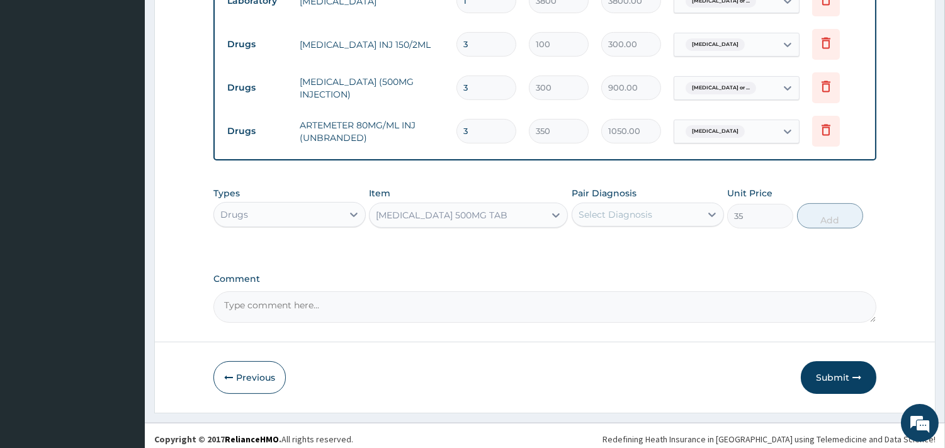
click at [672, 205] on div "Select Diagnosis" at bounding box center [636, 215] width 128 height 20
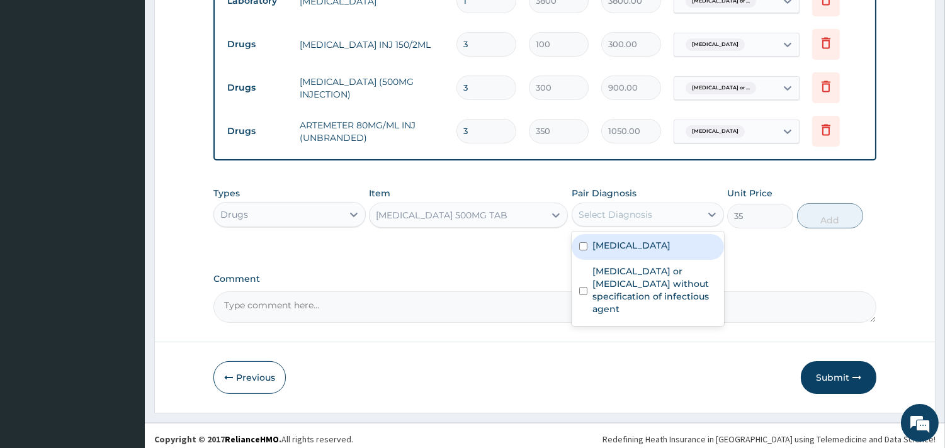
click at [658, 234] on div "[MEDICAL_DATA]" at bounding box center [648, 247] width 152 height 26
checkbox input "true"
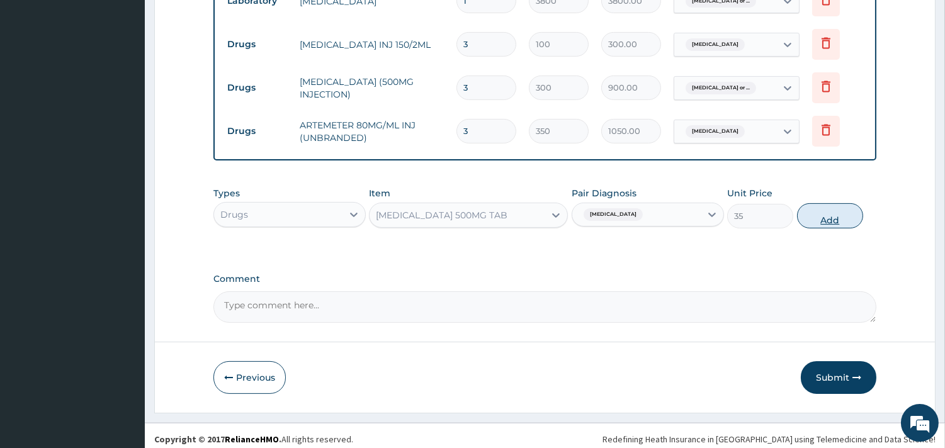
click at [825, 208] on button "Add" at bounding box center [830, 215] width 66 height 25
type input "0"
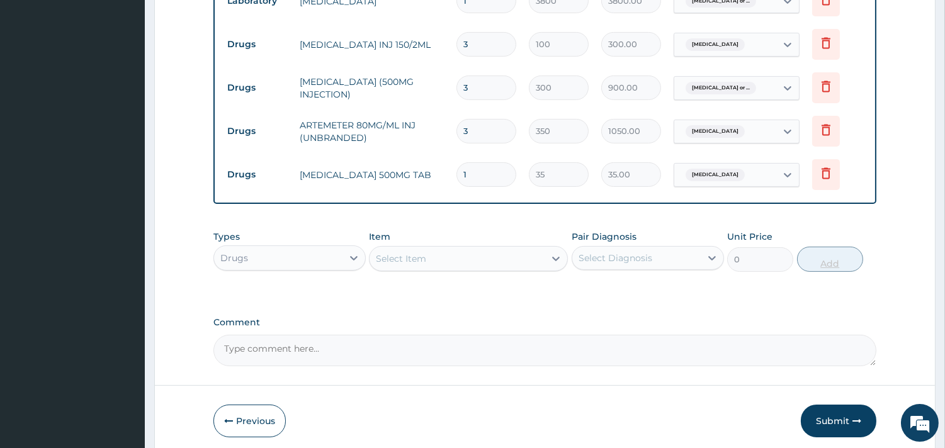
type input "18"
type input "630.00"
type input "18"
click at [385, 249] on div "Select Item" at bounding box center [457, 259] width 175 height 20
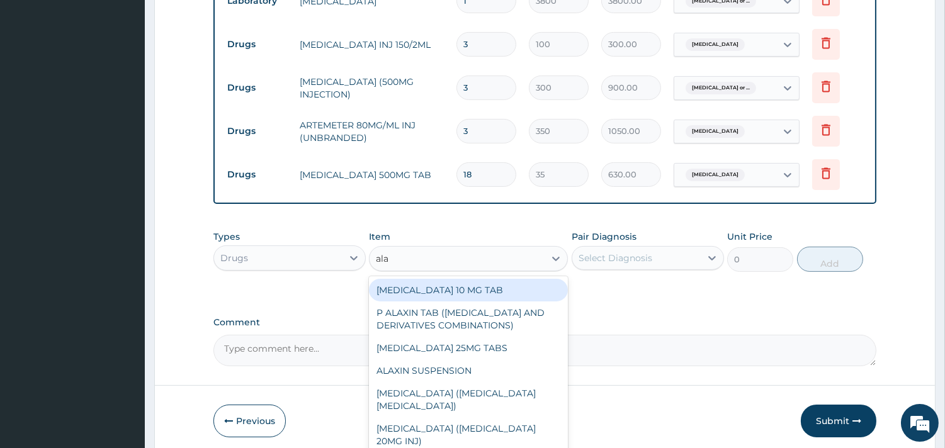
type input "alax"
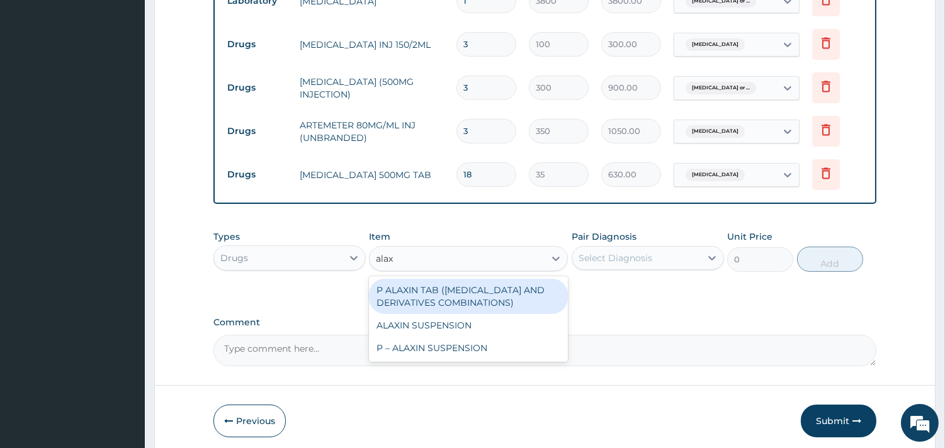
click at [491, 294] on div "P ALAXIN TAB ([MEDICAL_DATA] AND DERIVATIVES COMBINATIONS)" at bounding box center [468, 296] width 199 height 35
type input "1800"
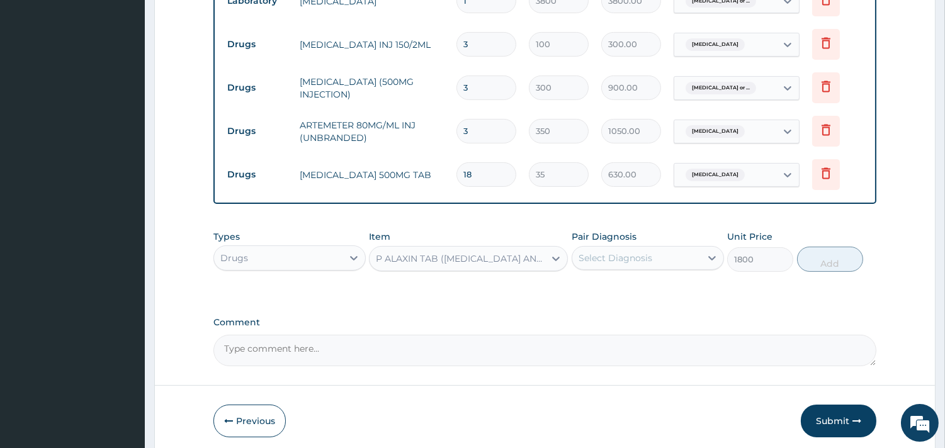
click at [665, 249] on div "Select Diagnosis" at bounding box center [636, 258] width 128 height 20
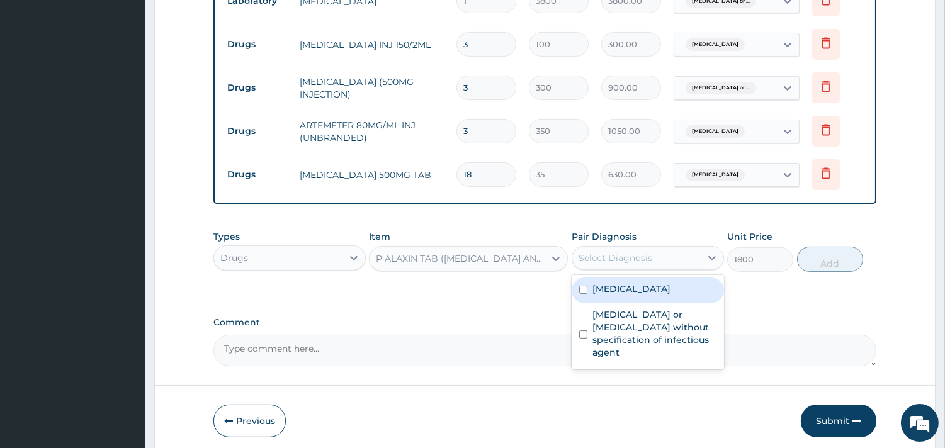
click at [621, 286] on label "[MEDICAL_DATA]" at bounding box center [631, 289] width 78 height 13
checkbox input "true"
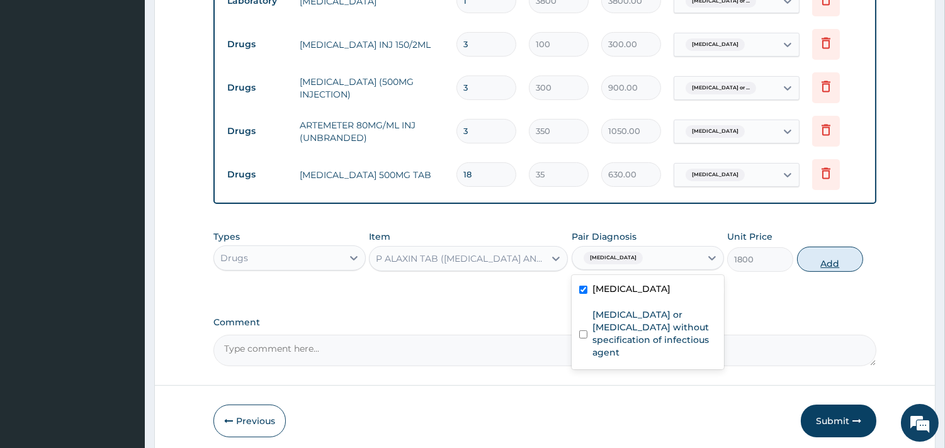
click at [812, 256] on button "Add" at bounding box center [830, 259] width 66 height 25
type input "0"
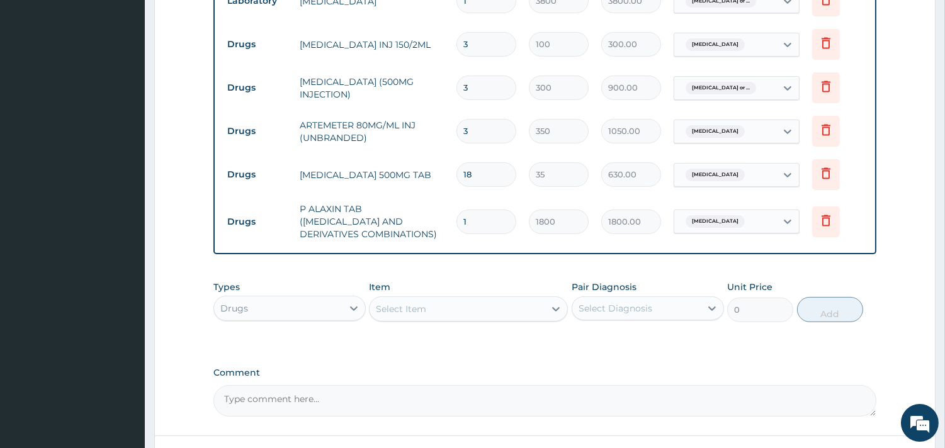
click at [400, 303] on div "Select Item" at bounding box center [401, 309] width 50 height 13
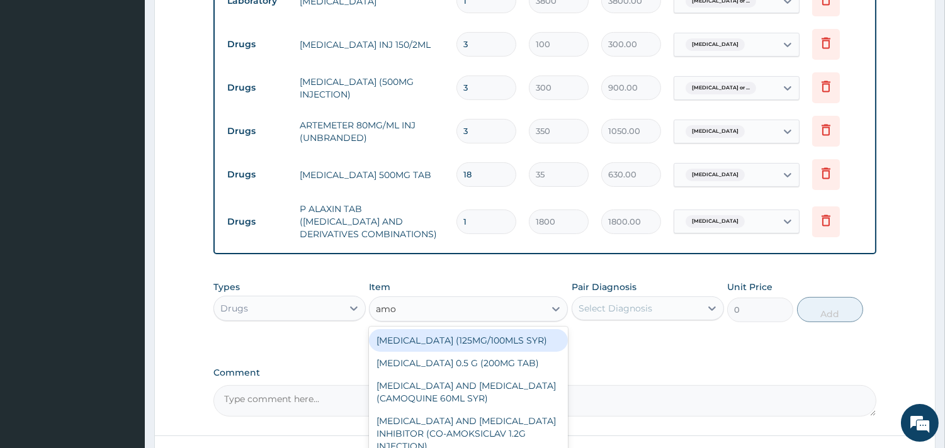
type input "amox"
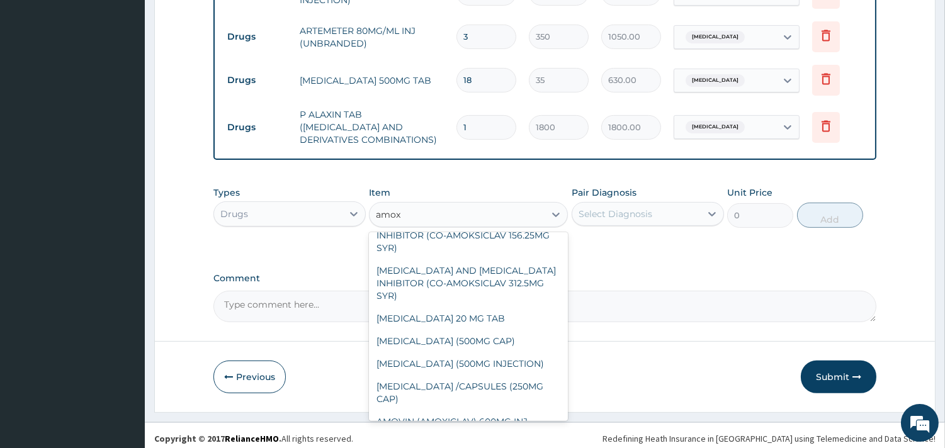
scroll to position [166, 0]
click at [489, 329] on div "[MEDICAL_DATA] (500MG CAP)" at bounding box center [468, 340] width 199 height 23
type input "35"
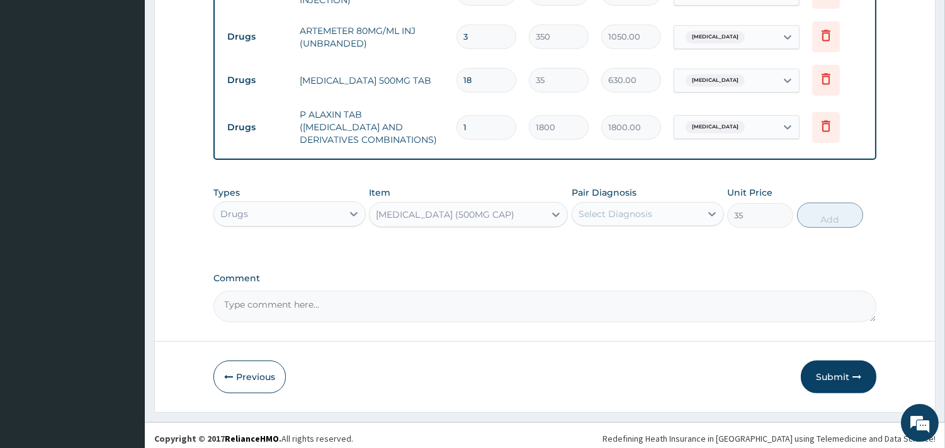
click at [661, 206] on div "Select Diagnosis" at bounding box center [636, 214] width 128 height 20
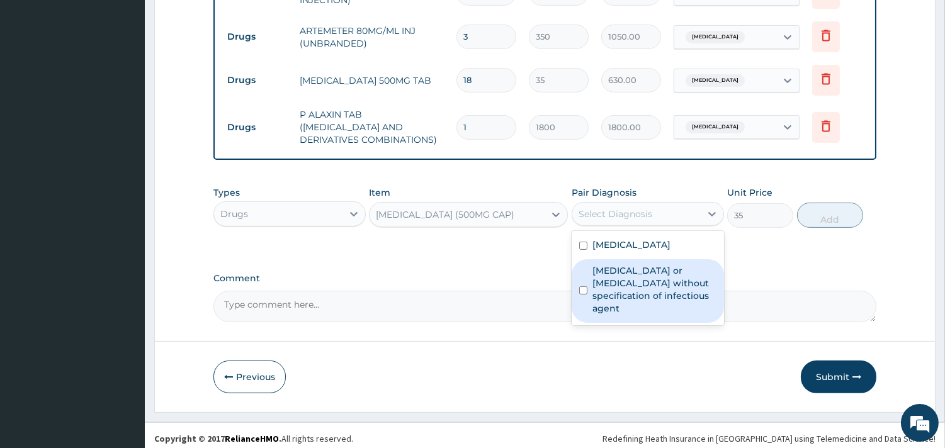
click at [607, 283] on label "[MEDICAL_DATA] or [MEDICAL_DATA] without specification of infectious agent" at bounding box center [654, 289] width 124 height 50
checkbox input "true"
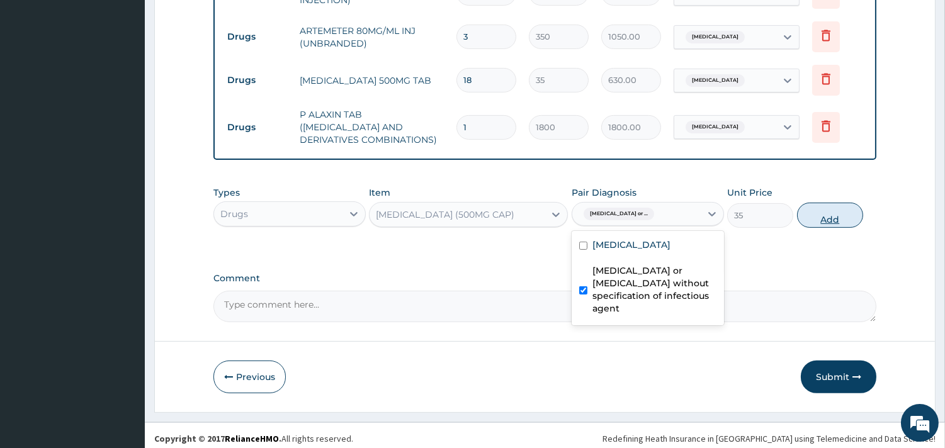
click at [837, 203] on button "Add" at bounding box center [830, 215] width 66 height 25
type input "0"
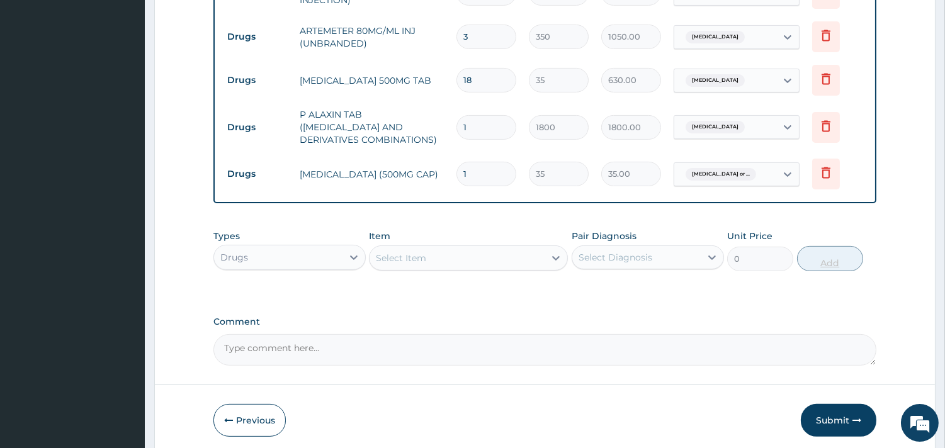
type input "10"
type input "350.00"
type input "10"
click at [407, 248] on div "Select Item" at bounding box center [457, 258] width 175 height 20
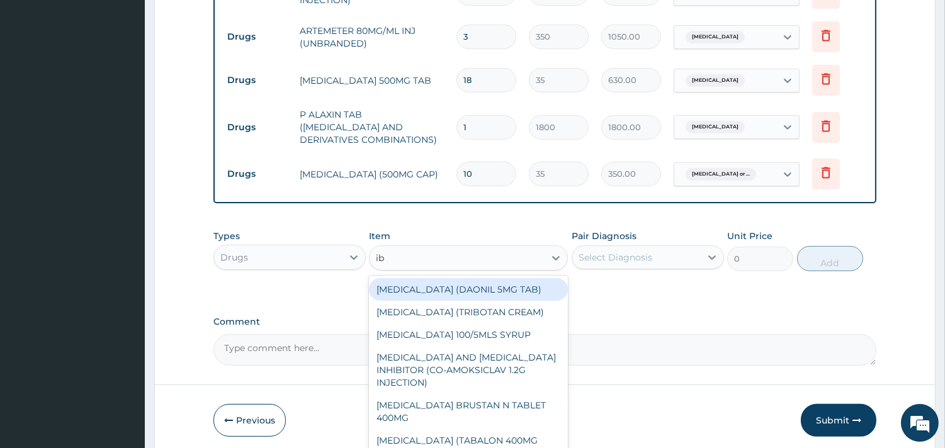
type input "ibu"
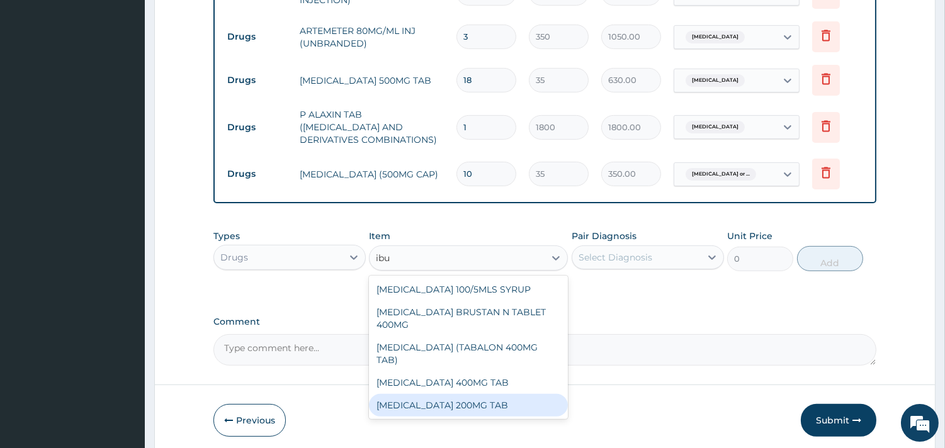
click at [443, 394] on div "[MEDICAL_DATA] 200MG TAB" at bounding box center [468, 405] width 199 height 23
type input "30"
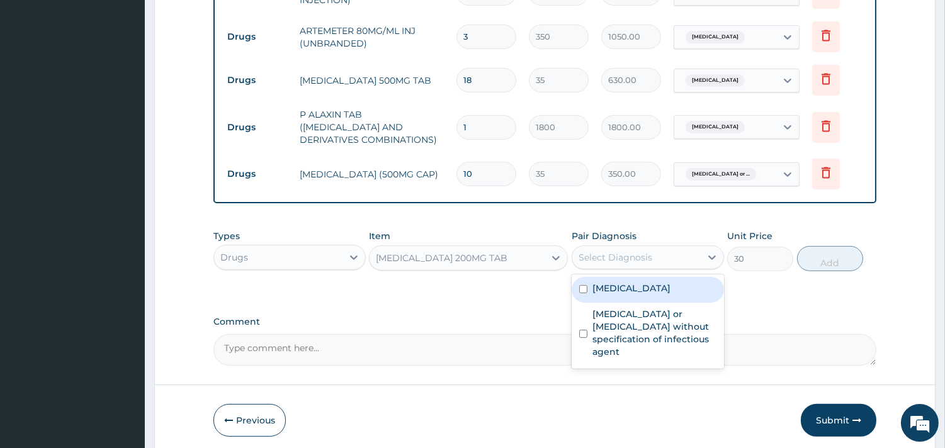
click at [638, 251] on div "Select Diagnosis" at bounding box center [616, 257] width 74 height 13
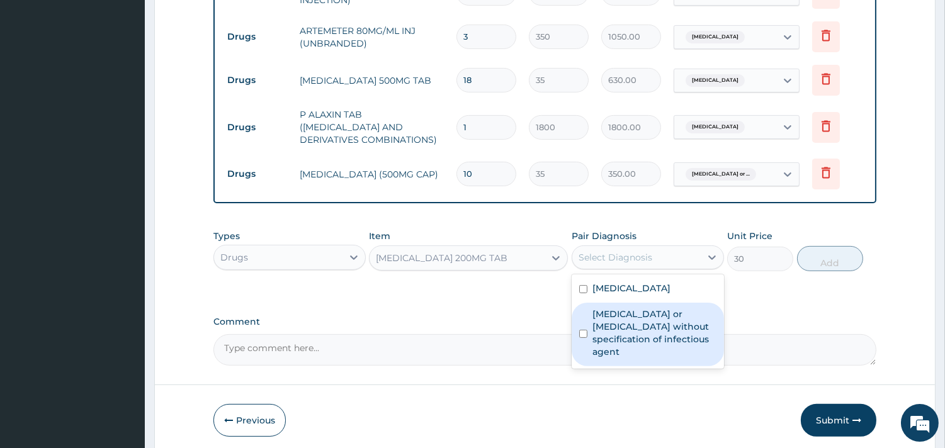
click at [622, 320] on label "[MEDICAL_DATA] or [MEDICAL_DATA] without specification of infectious agent" at bounding box center [654, 333] width 124 height 50
checkbox input "true"
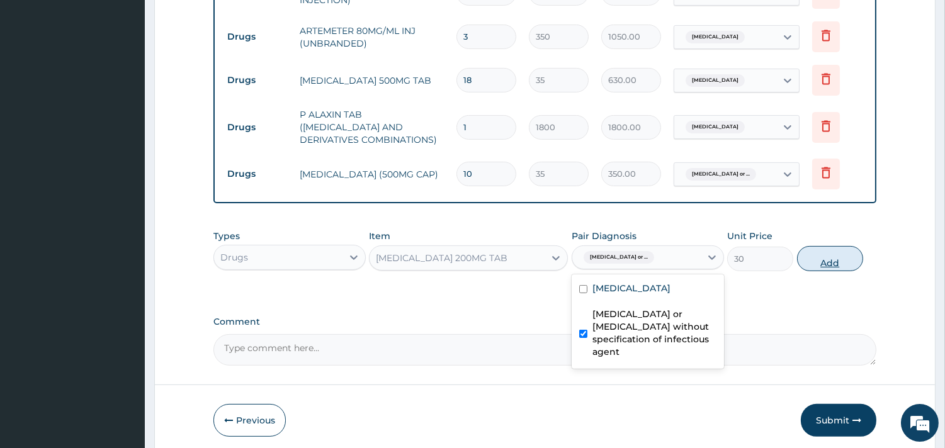
click at [825, 254] on button "Add" at bounding box center [830, 258] width 66 height 25
type input "0"
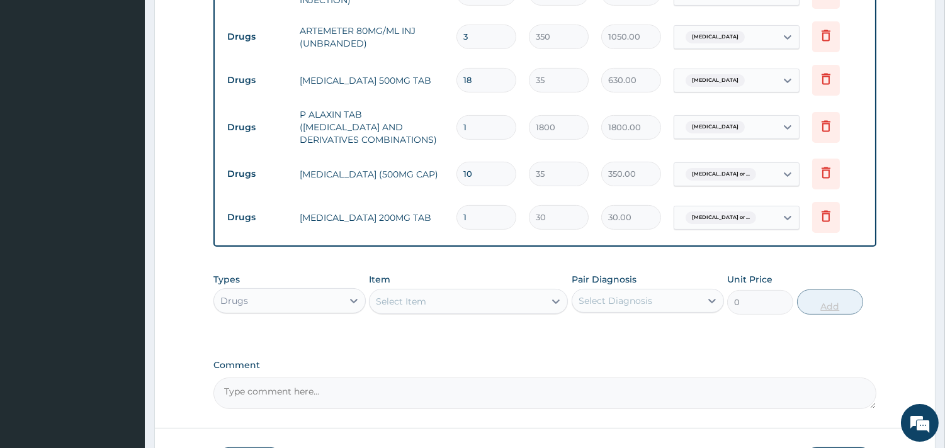
type input "10"
type input "300.00"
type input "10"
click at [447, 293] on div "Select Item" at bounding box center [457, 301] width 175 height 20
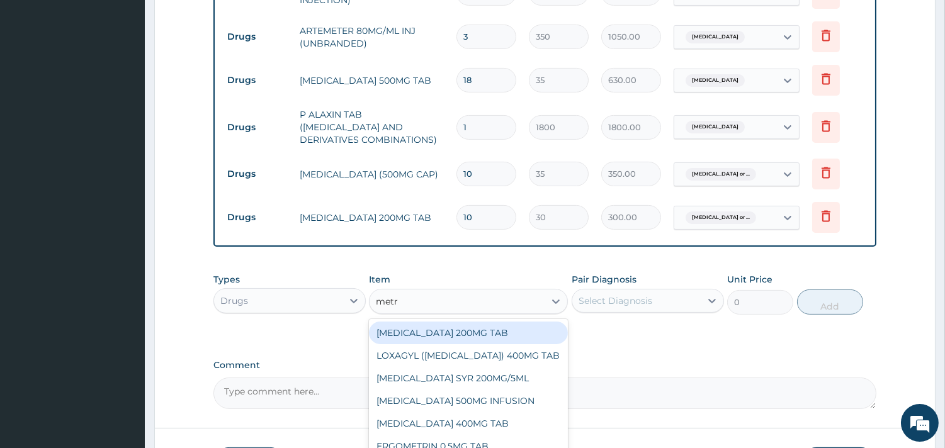
type input "metro"
click at [485, 327] on div "[MEDICAL_DATA] 200MG TAB" at bounding box center [468, 333] width 199 height 23
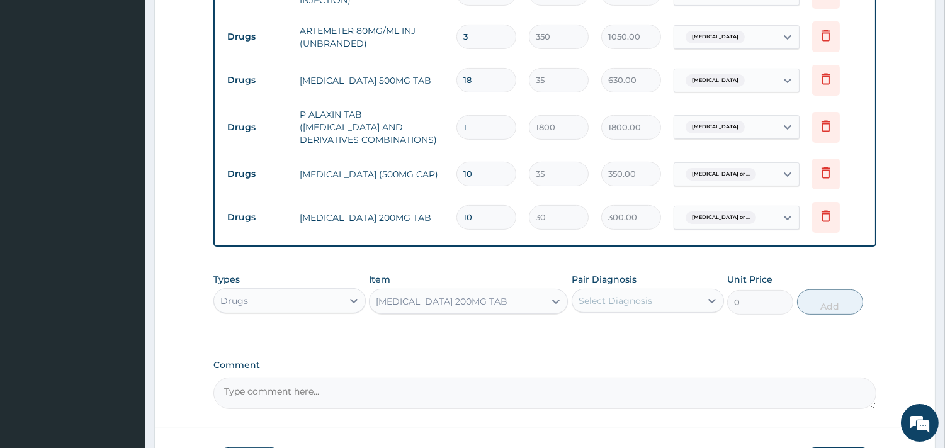
type input "30"
click at [618, 297] on div "Select Diagnosis" at bounding box center [616, 301] width 74 height 13
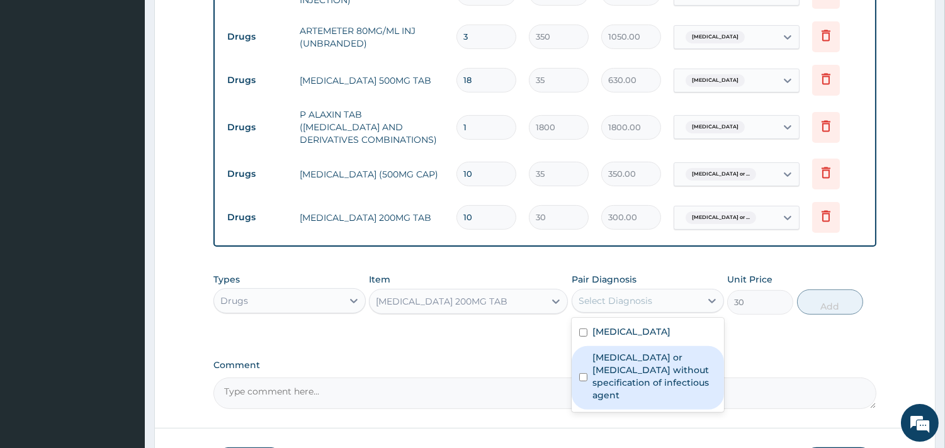
click at [608, 353] on label "[MEDICAL_DATA] or [MEDICAL_DATA] without specification of infectious agent" at bounding box center [654, 376] width 124 height 50
checkbox input "true"
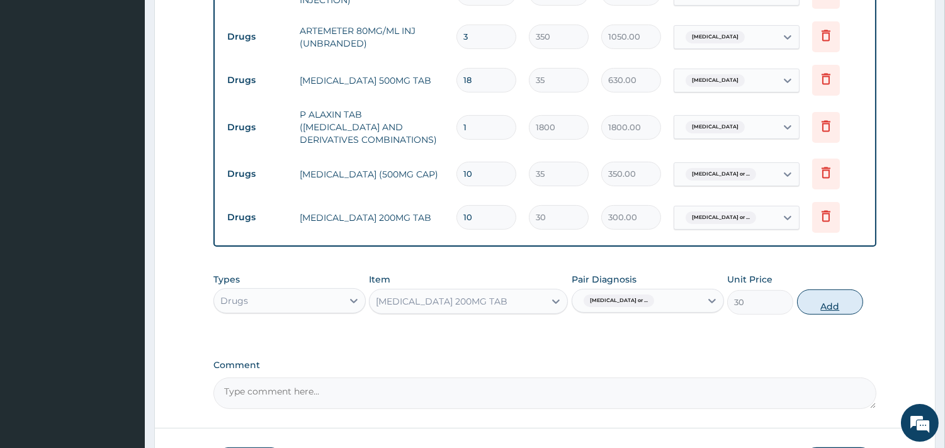
click at [830, 304] on button "Add" at bounding box center [830, 302] width 66 height 25
type input "0"
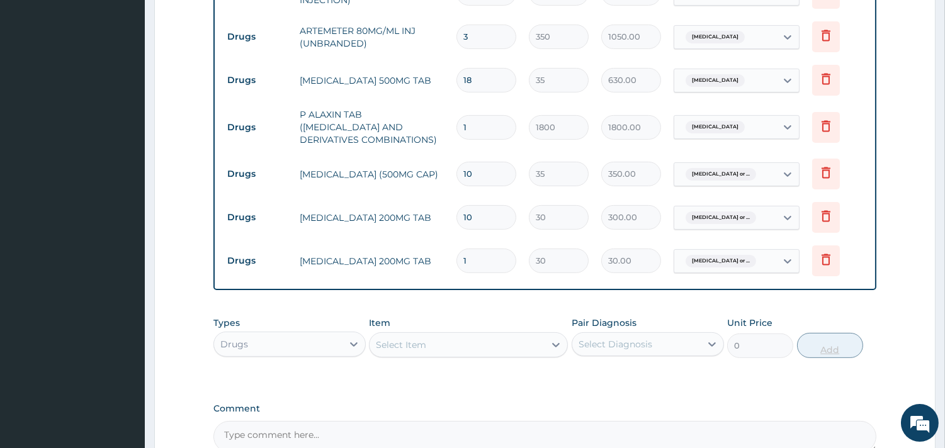
type input "10"
type input "300.00"
type input "10"
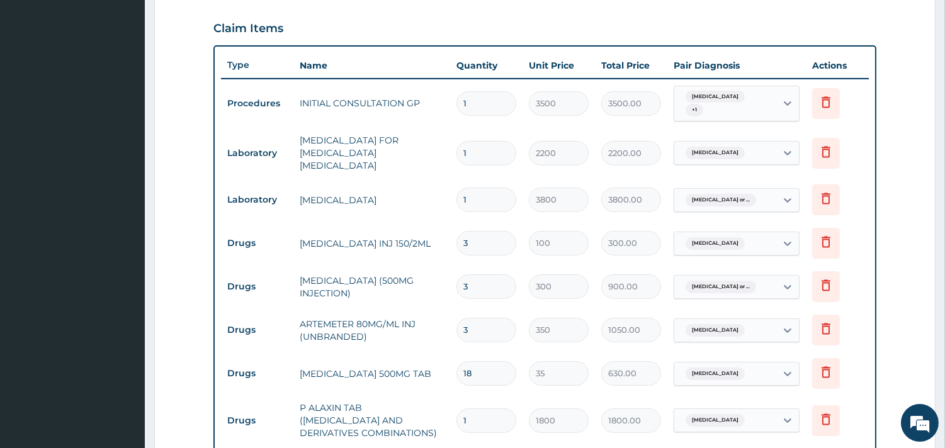
scroll to position [848, 0]
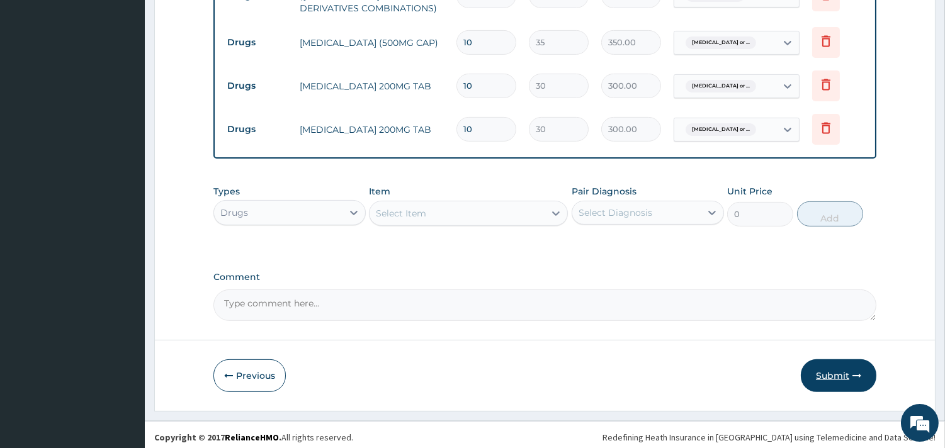
click at [844, 368] on button "Submit" at bounding box center [839, 375] width 76 height 33
